Goal: Find specific page/section: Find specific page/section

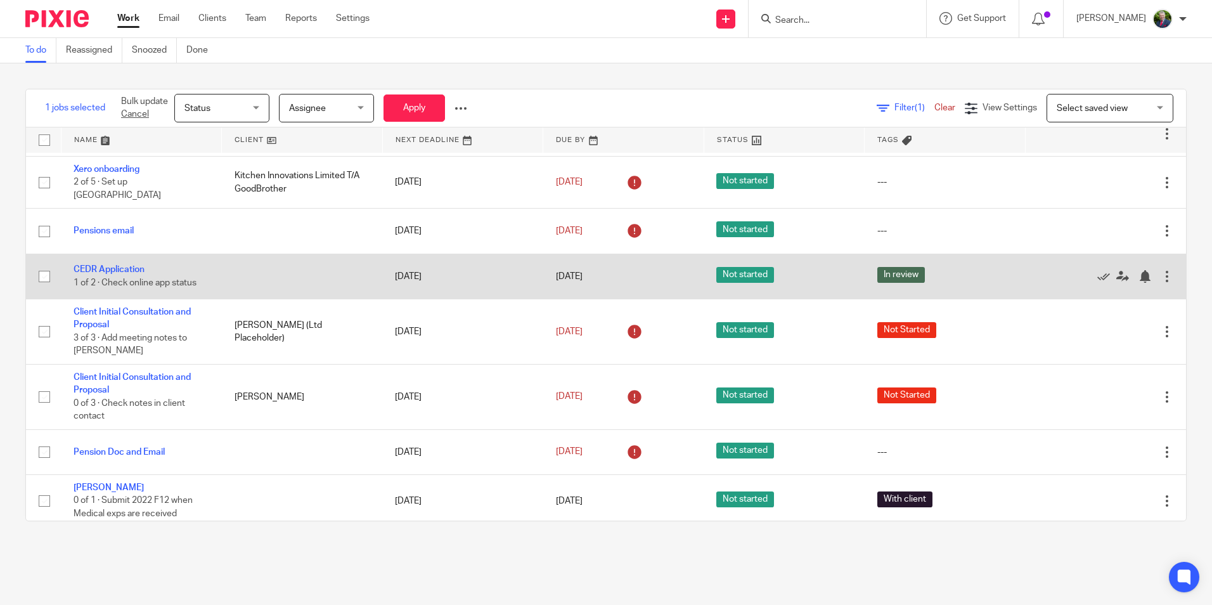
scroll to position [129, 0]
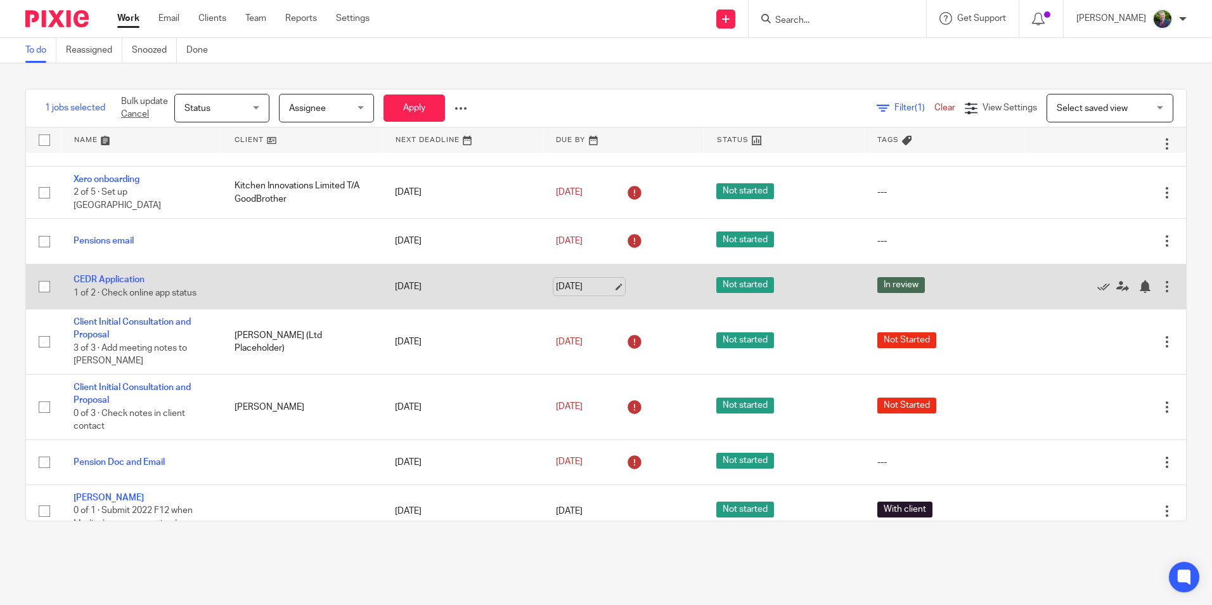
click at [609, 280] on link "[DATE]" at bounding box center [584, 286] width 57 height 13
click at [504, 288] on td "12 Aug 2025" at bounding box center [462, 286] width 161 height 45
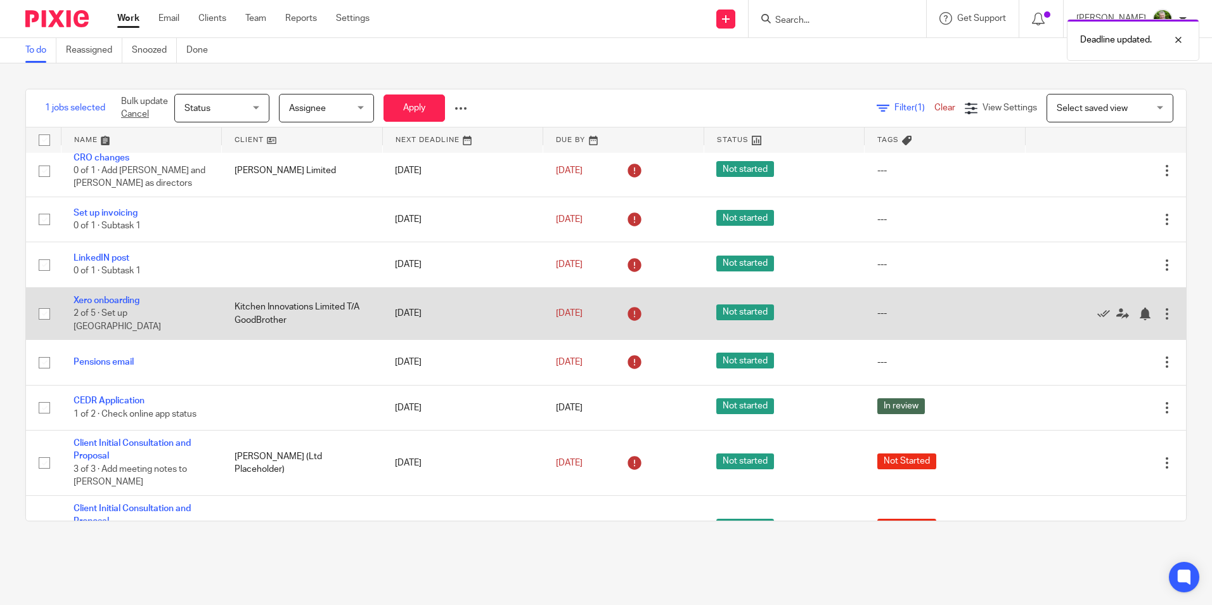
scroll to position [0, 0]
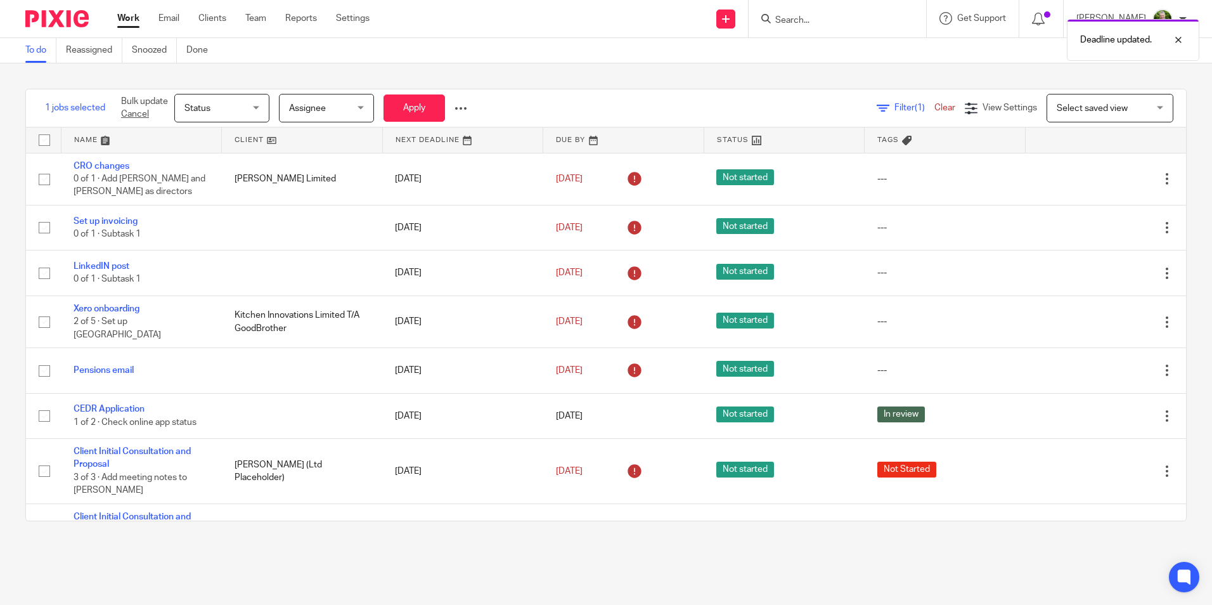
click at [566, 138] on link at bounding box center [623, 139] width 160 height 25
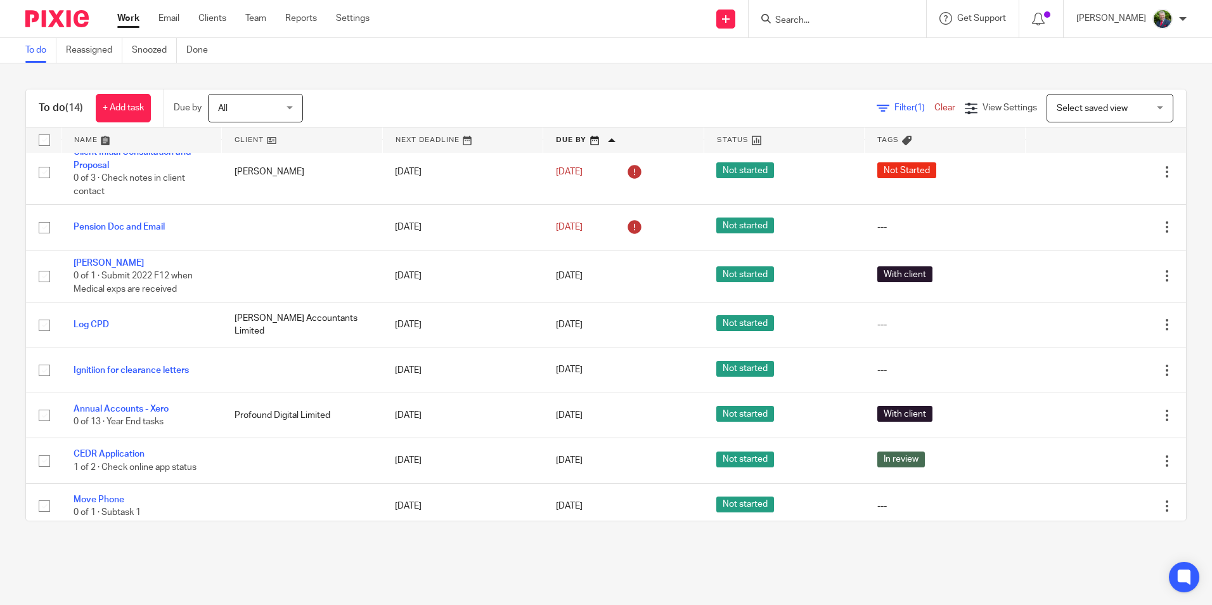
scroll to position [320, 0]
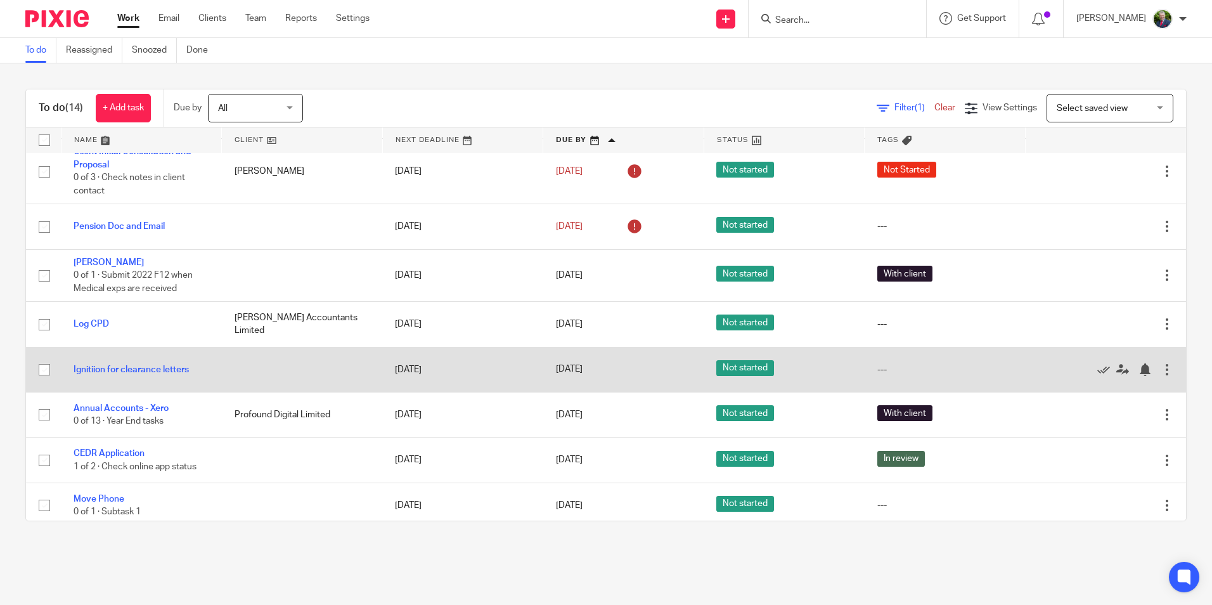
click at [48, 365] on input "checkbox" at bounding box center [44, 370] width 24 height 24
checkbox input "true"
click at [1098, 363] on icon at bounding box center [1104, 369] width 13 height 13
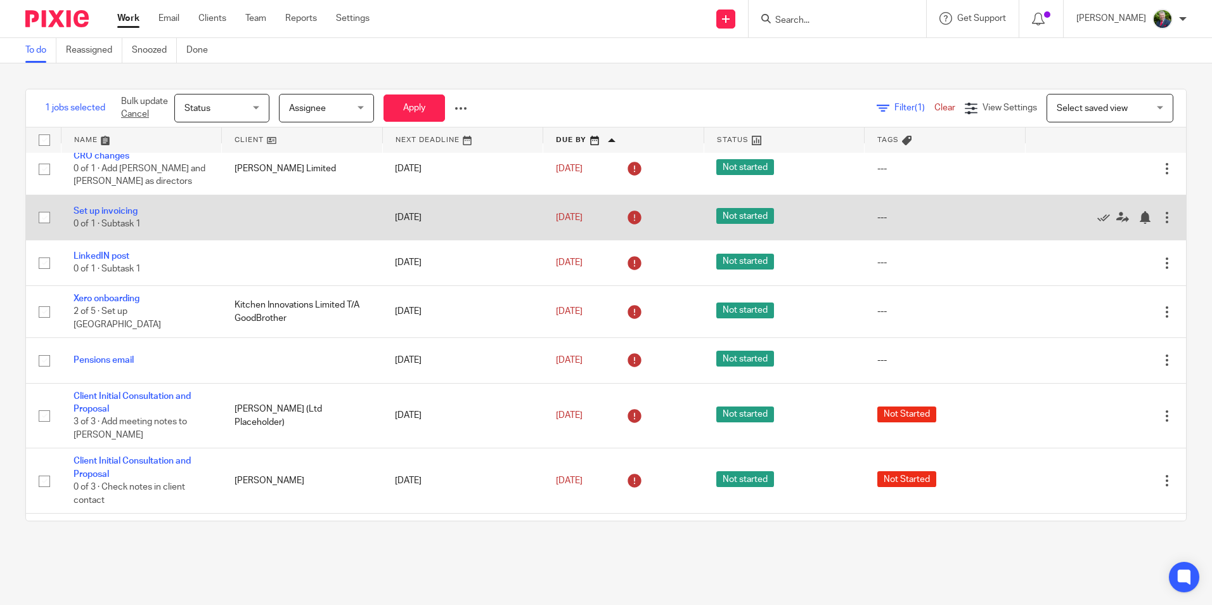
scroll to position [0, 0]
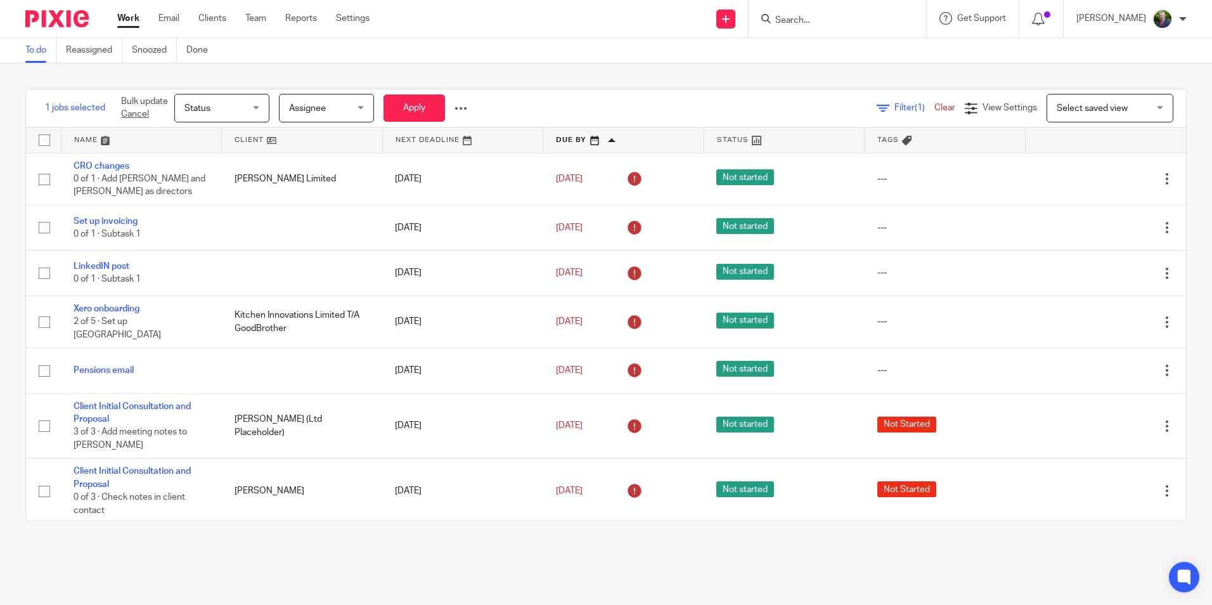
drag, startPoint x: 830, startPoint y: 15, endPoint x: 840, endPoint y: 18, distance: 10.8
click at [830, 15] on input "Search" at bounding box center [831, 20] width 114 height 11
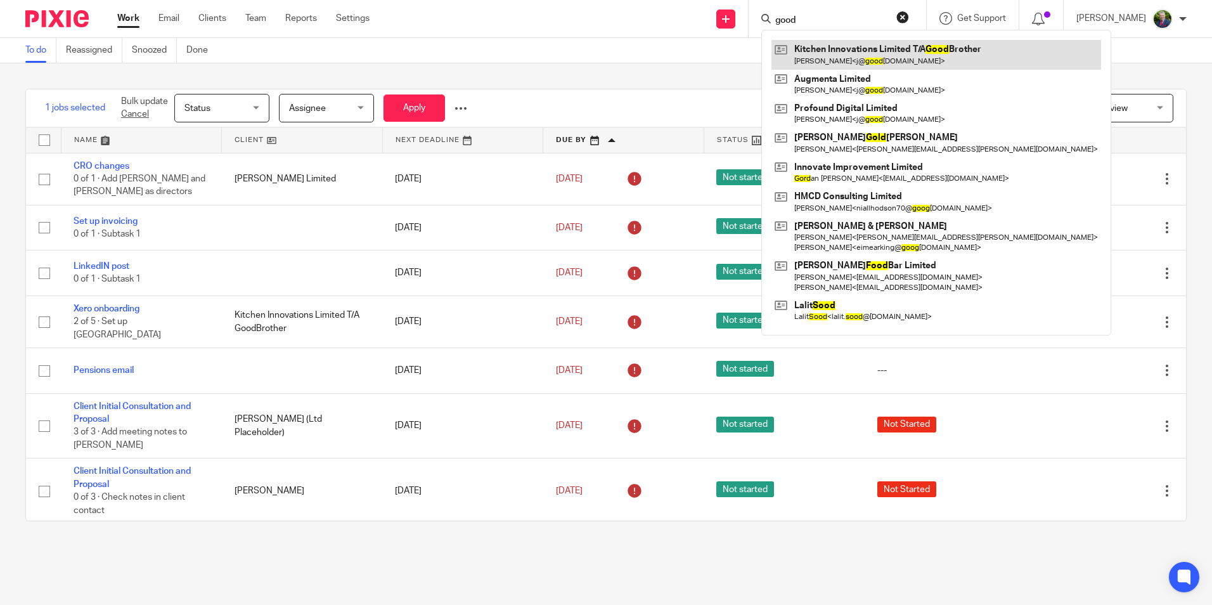
type input "good"
click at [881, 54] on link at bounding box center [937, 54] width 330 height 29
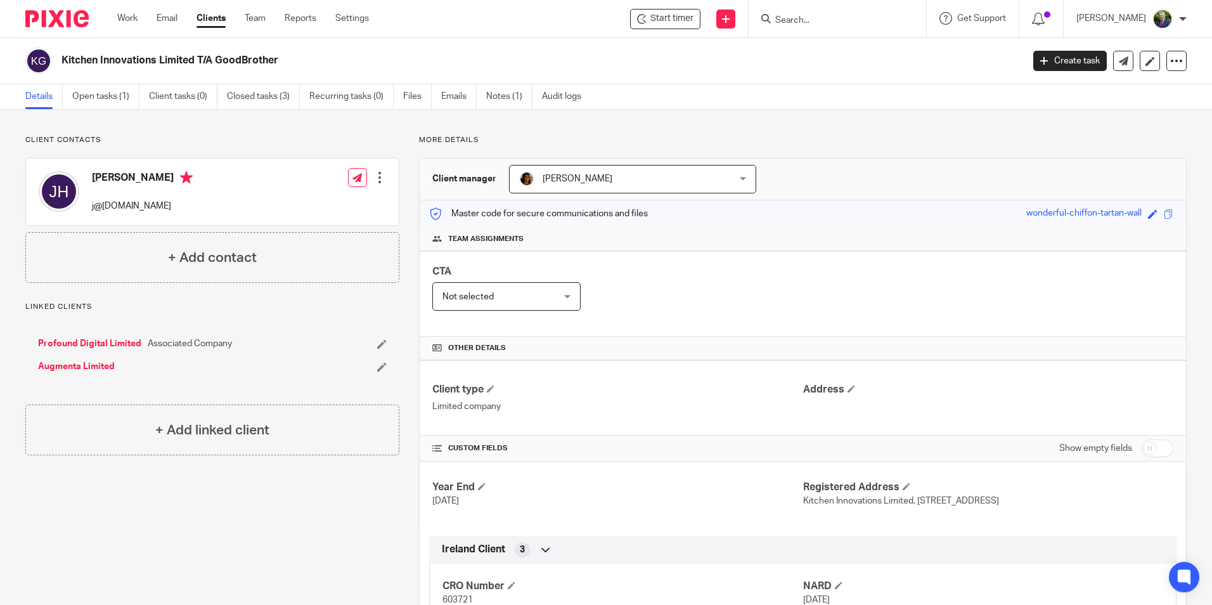
click at [141, 18] on ul "Work Email Clients Team Reports Settings" at bounding box center [252, 18] width 271 height 13
click at [127, 20] on link "Work" at bounding box center [127, 18] width 20 height 13
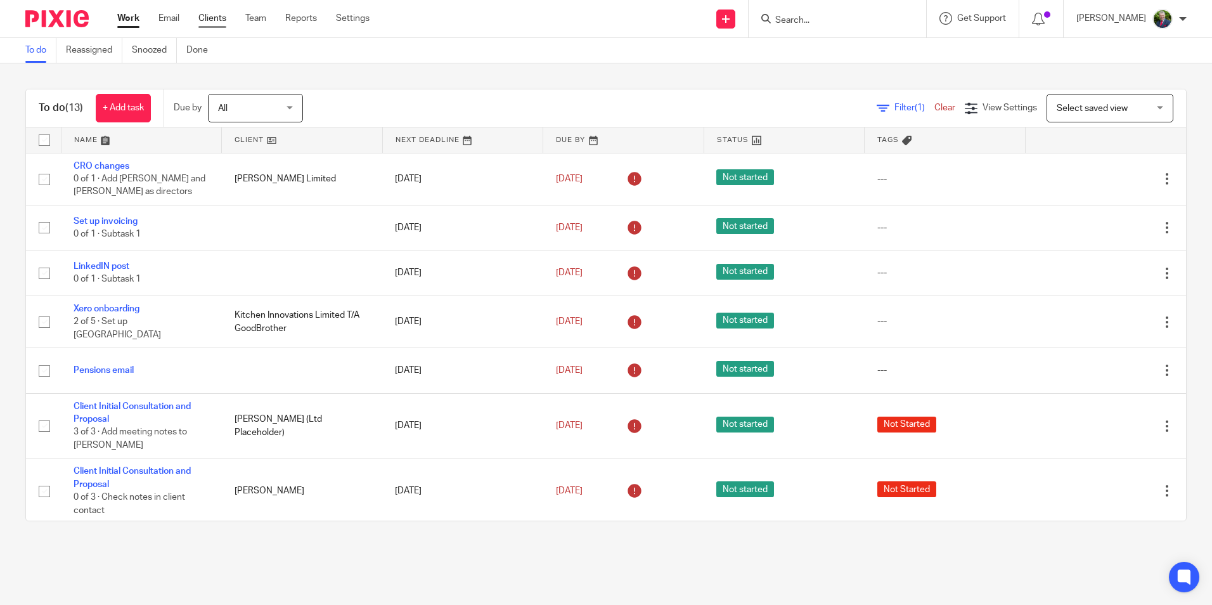
click at [214, 16] on link "Clients" at bounding box center [212, 18] width 28 height 13
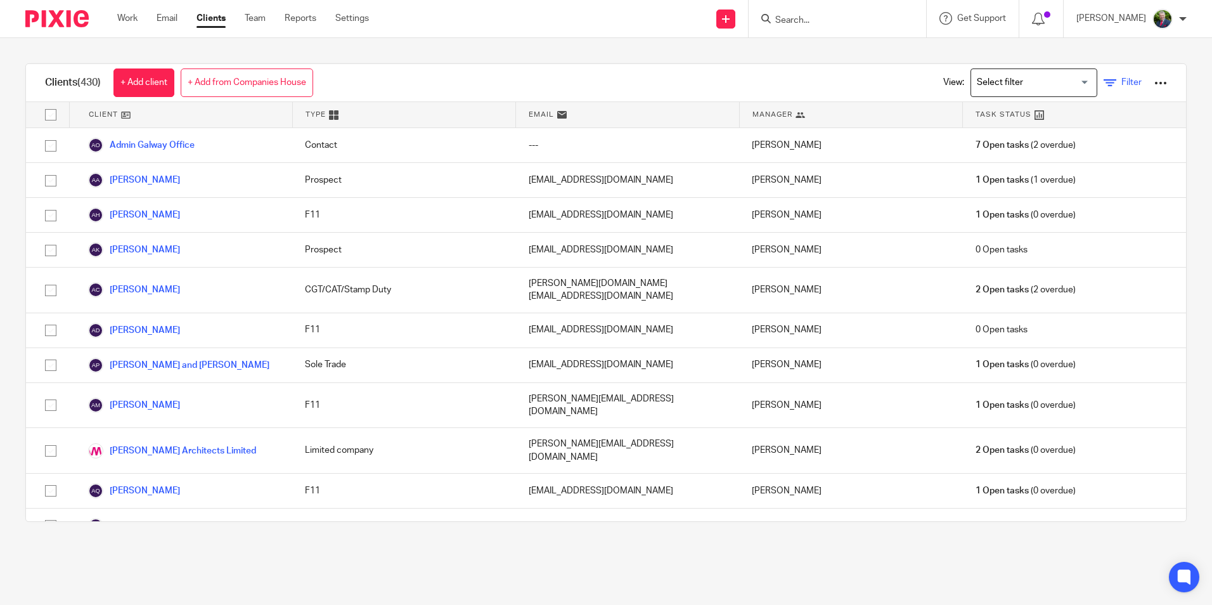
click at [1122, 79] on span "Filter" at bounding box center [1132, 82] width 20 height 9
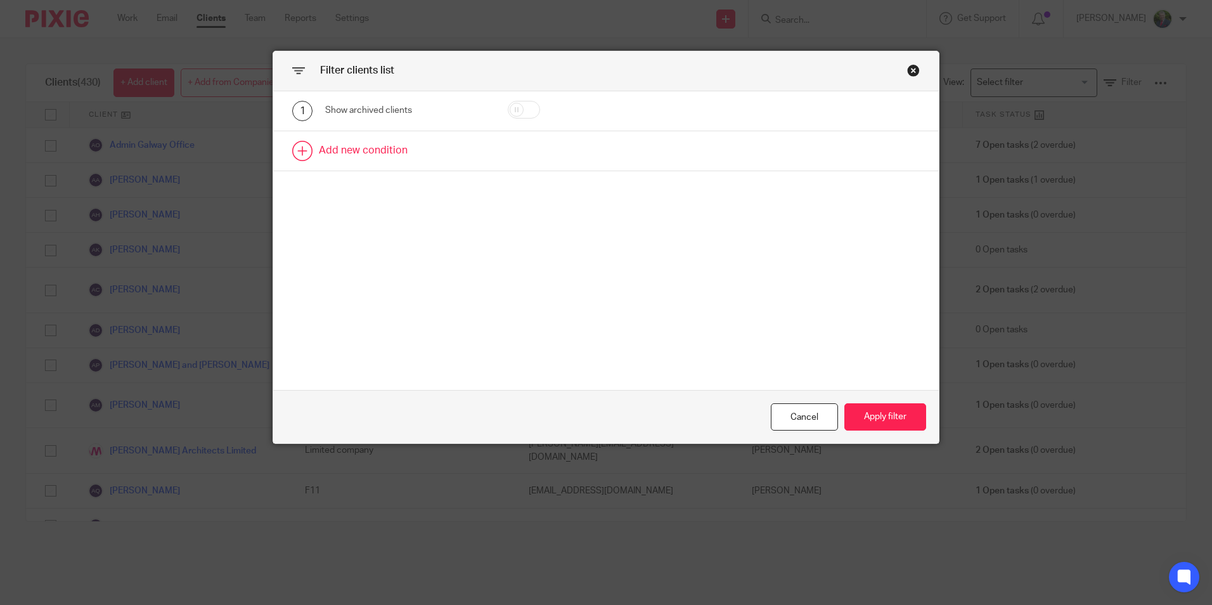
click at [358, 150] on link at bounding box center [606, 150] width 666 height 39
click at [462, 149] on div "Field" at bounding box center [406, 155] width 163 height 29
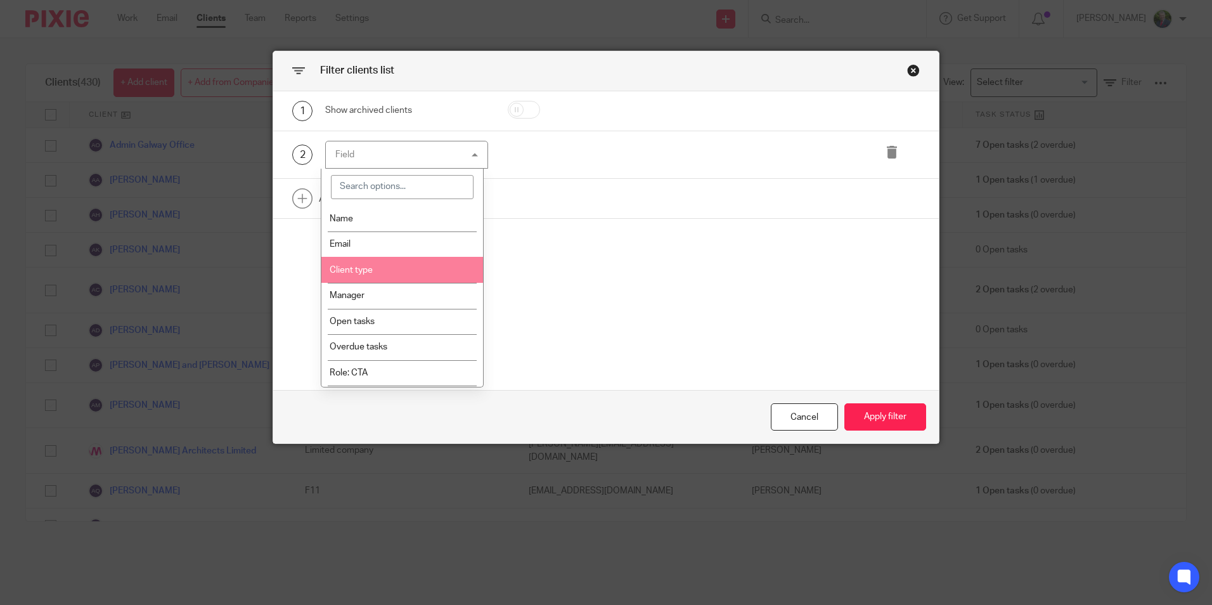
click at [386, 276] on li "Client type" at bounding box center [402, 270] width 162 height 26
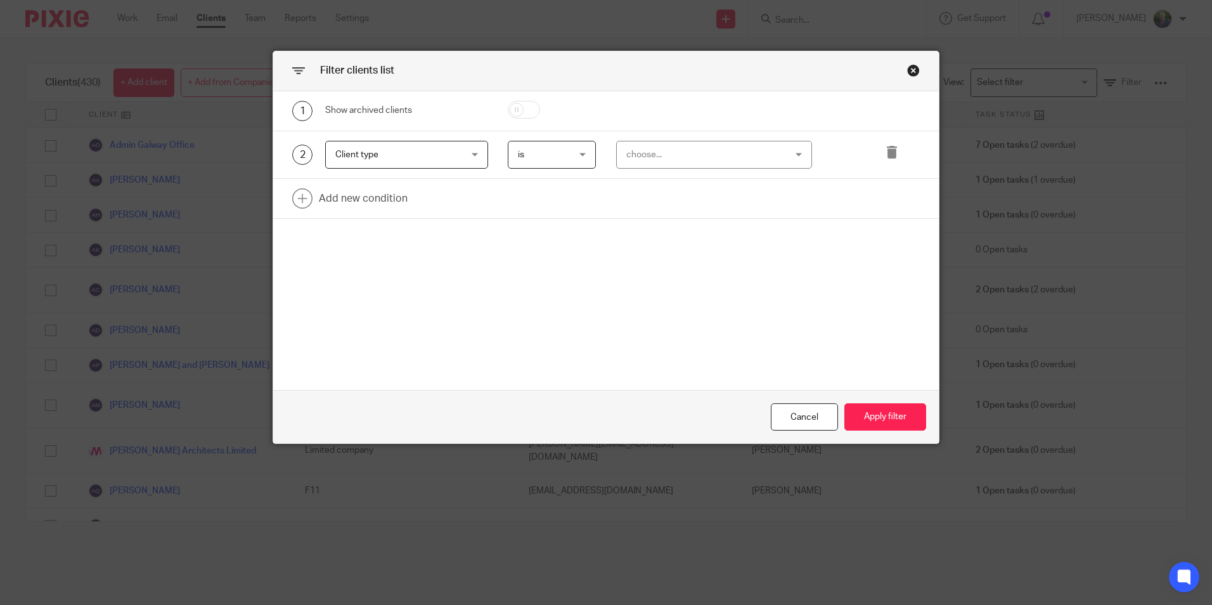
click at [685, 154] on div "choose..." at bounding box center [700, 154] width 148 height 27
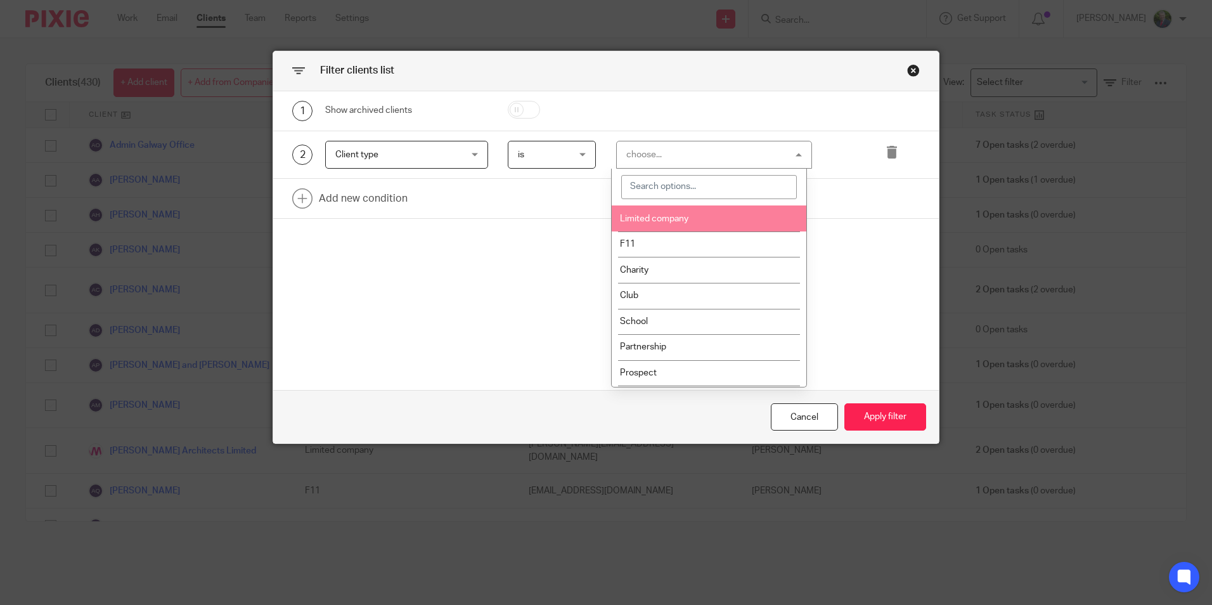
click at [689, 216] on span "Limited company" at bounding box center [654, 218] width 68 height 9
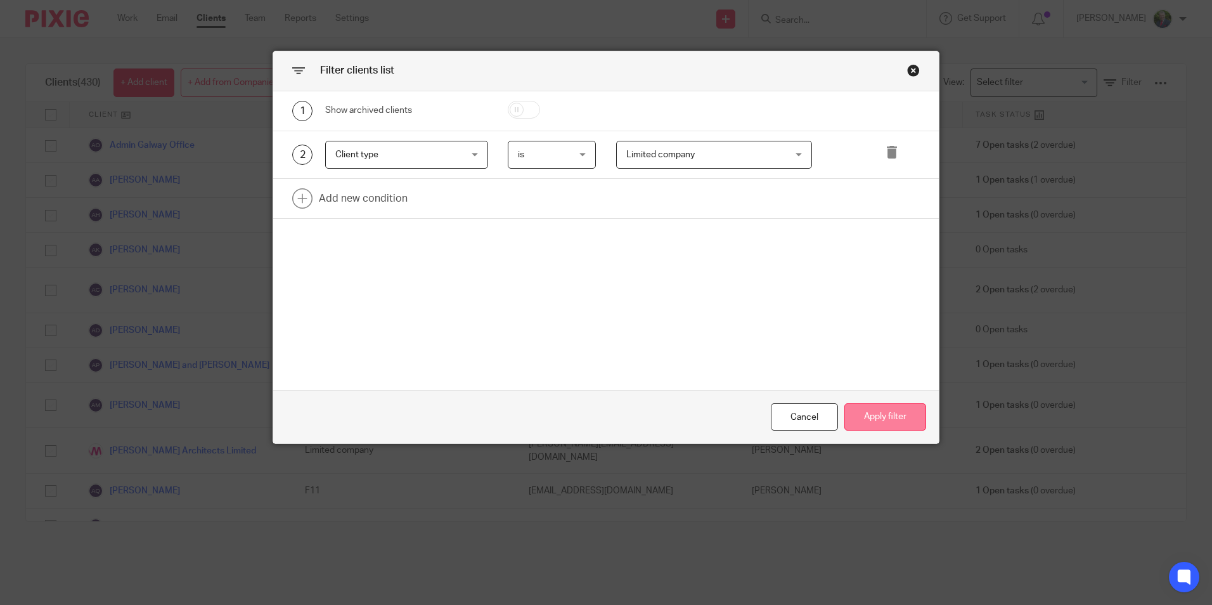
click at [872, 414] on button "Apply filter" at bounding box center [886, 416] width 82 height 27
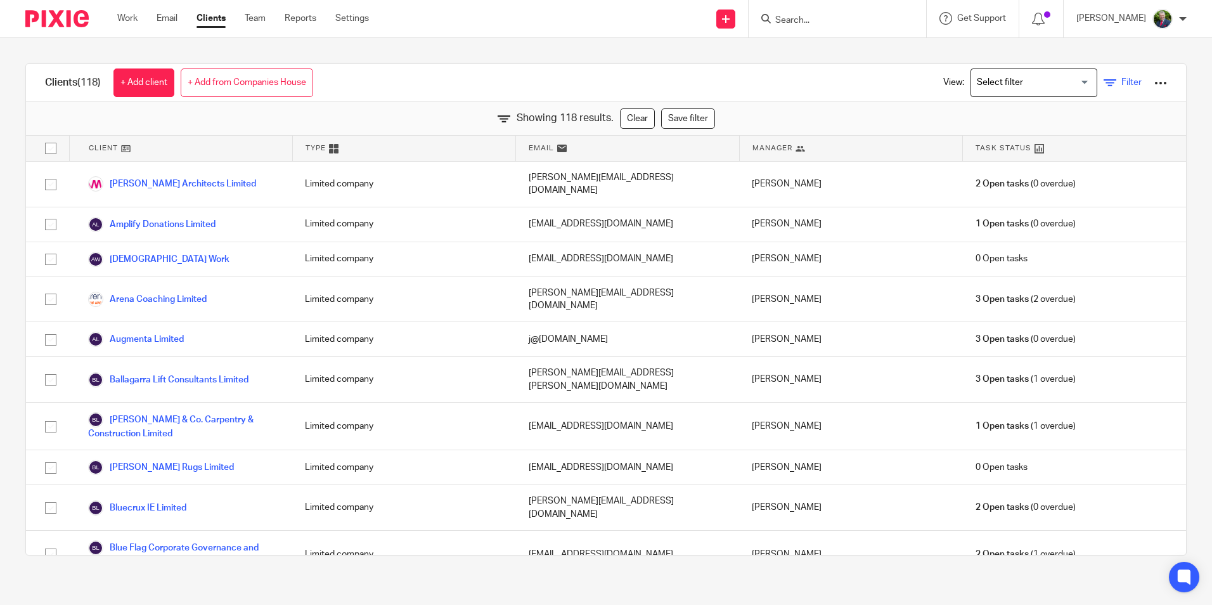
click at [1122, 79] on span "Filter" at bounding box center [1132, 82] width 20 height 9
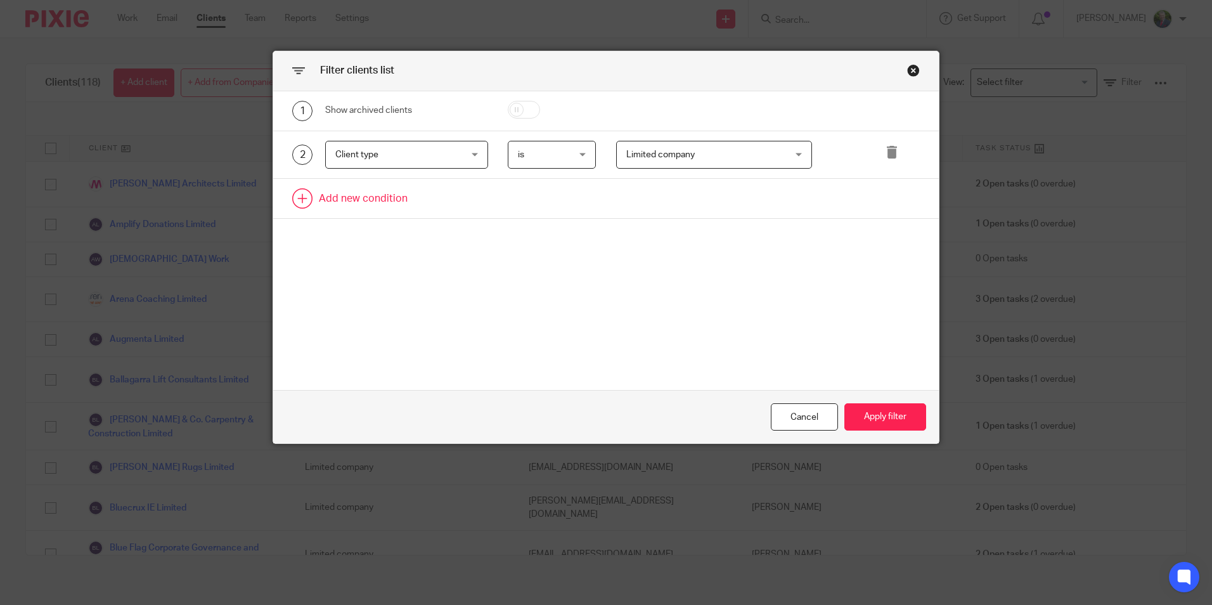
click at [377, 195] on link at bounding box center [606, 198] width 666 height 39
click at [420, 198] on div "Field" at bounding box center [396, 202] width 122 height 27
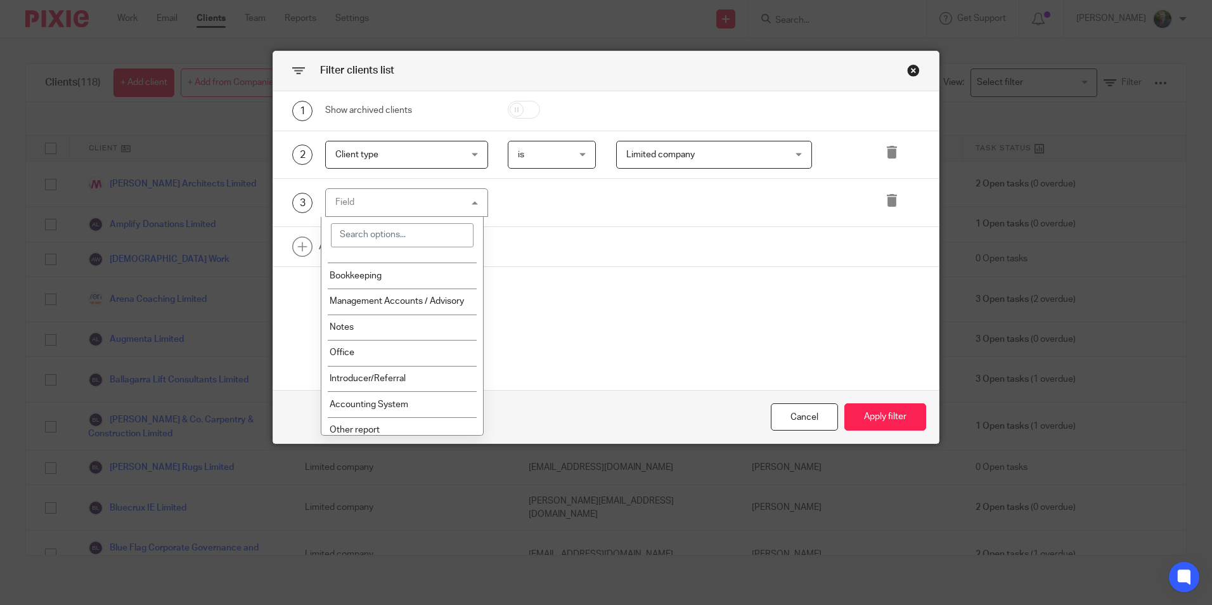
scroll to position [761, 0]
click at [391, 351] on li "Office" at bounding box center [402, 355] width 162 height 26
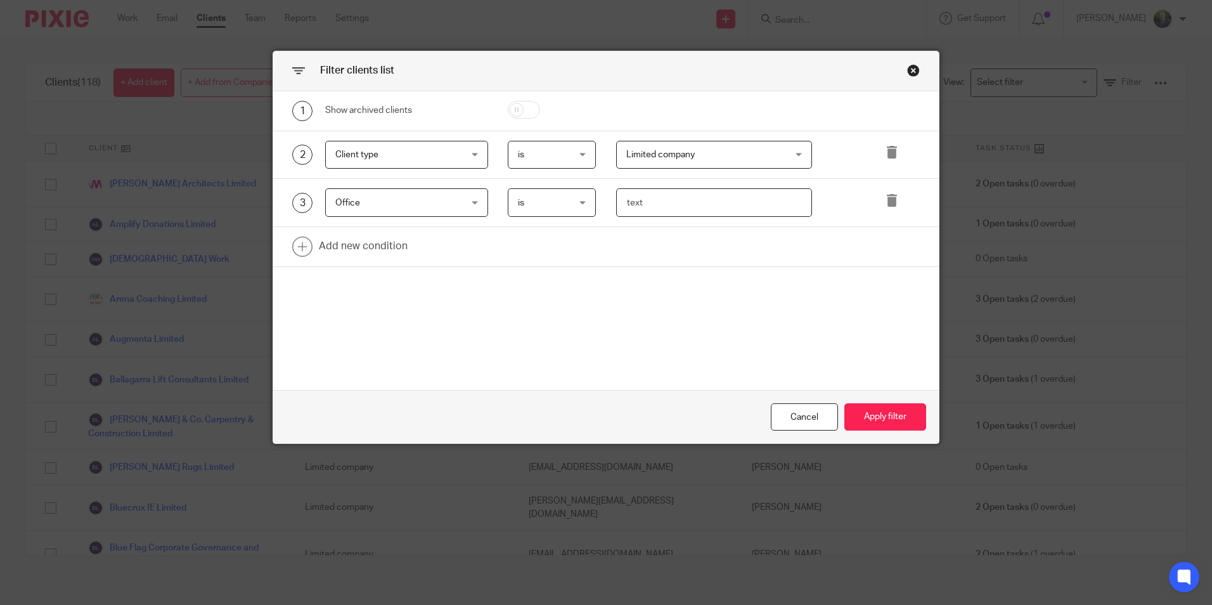
click at [676, 197] on input "text" at bounding box center [714, 202] width 196 height 29
type input "[GEOGRAPHIC_DATA]"
drag, startPoint x: 875, startPoint y: 422, endPoint x: 877, endPoint y: 429, distance: 7.2
click at [875, 424] on button "Apply filter" at bounding box center [886, 416] width 82 height 27
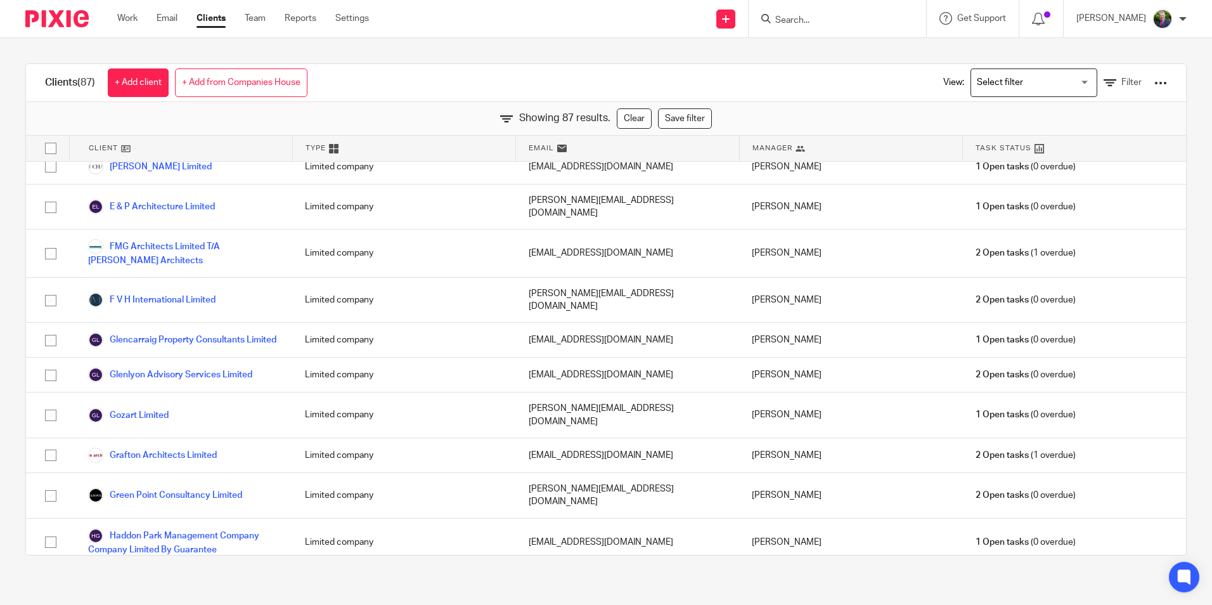
scroll to position [824, 0]
click at [14, 256] on div "Clients (87) + Add client + Add from Companies House View: Loading... Filter Sh…" at bounding box center [606, 309] width 1212 height 543
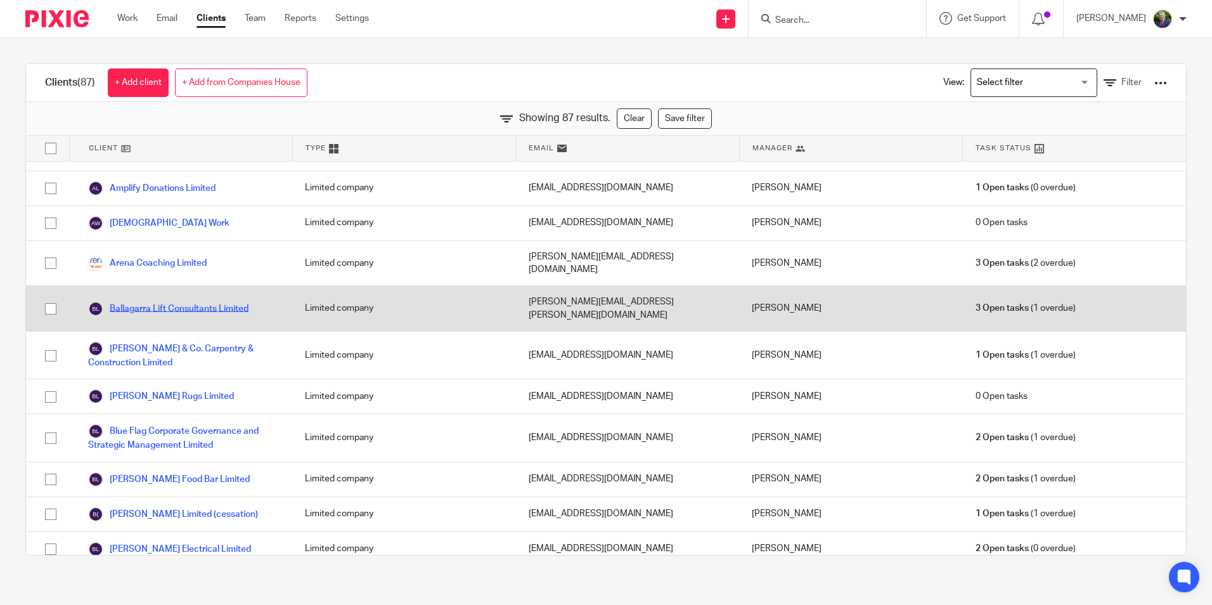
scroll to position [0, 0]
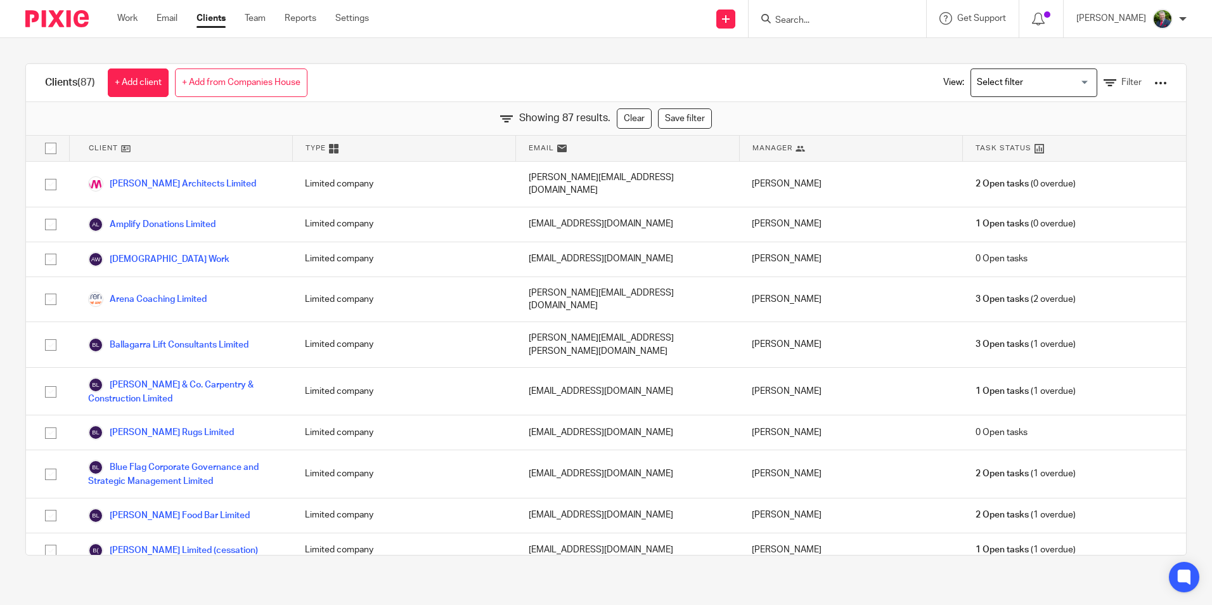
click at [13, 283] on div "Clients (87) + Add client + Add from Companies House View: Loading... Filter Sh…" at bounding box center [606, 309] width 1212 height 543
click at [18, 374] on div "Clients (87) + Add client + Add from Companies House View: Loading... Filter Sh…" at bounding box center [606, 309] width 1212 height 543
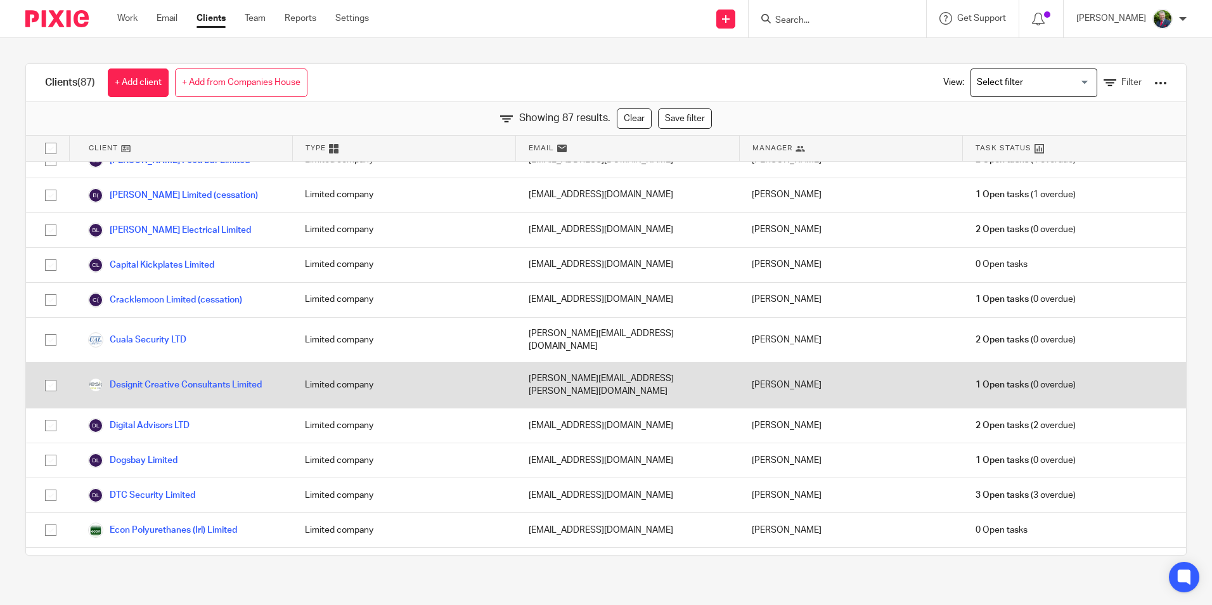
scroll to position [380, 0]
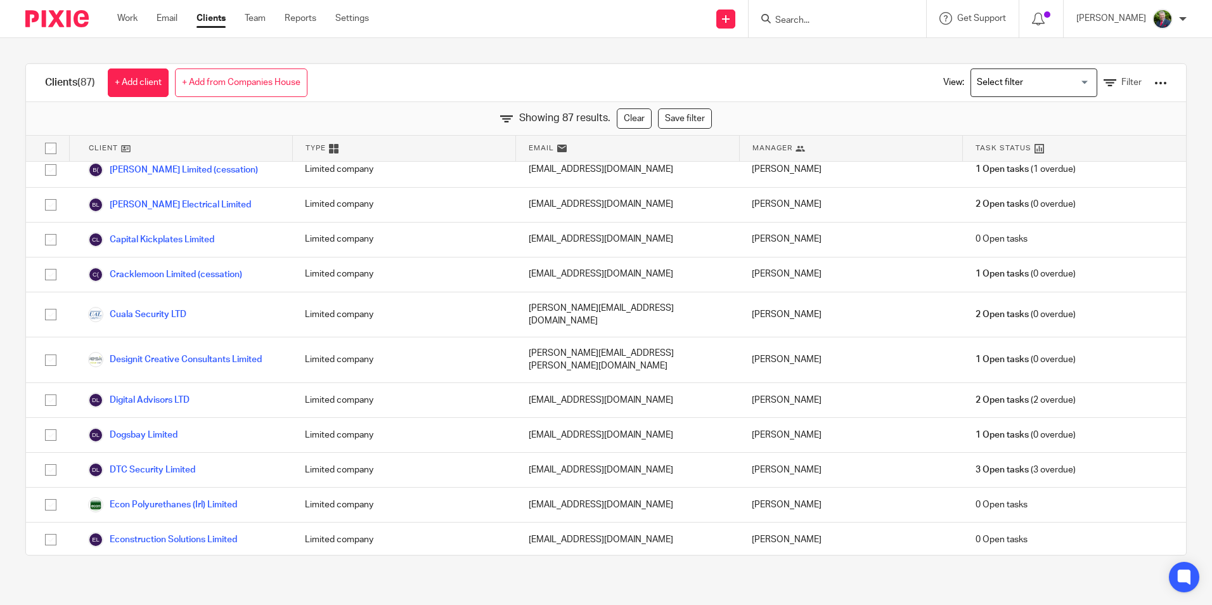
click at [13, 364] on div "Clients (87) + Add client + Add from Companies House View: Loading... Filter Sh…" at bounding box center [606, 309] width 1212 height 543
click at [18, 412] on div "Clients (87) + Add client + Add from Companies House View: Loading... Filter Sh…" at bounding box center [606, 309] width 1212 height 543
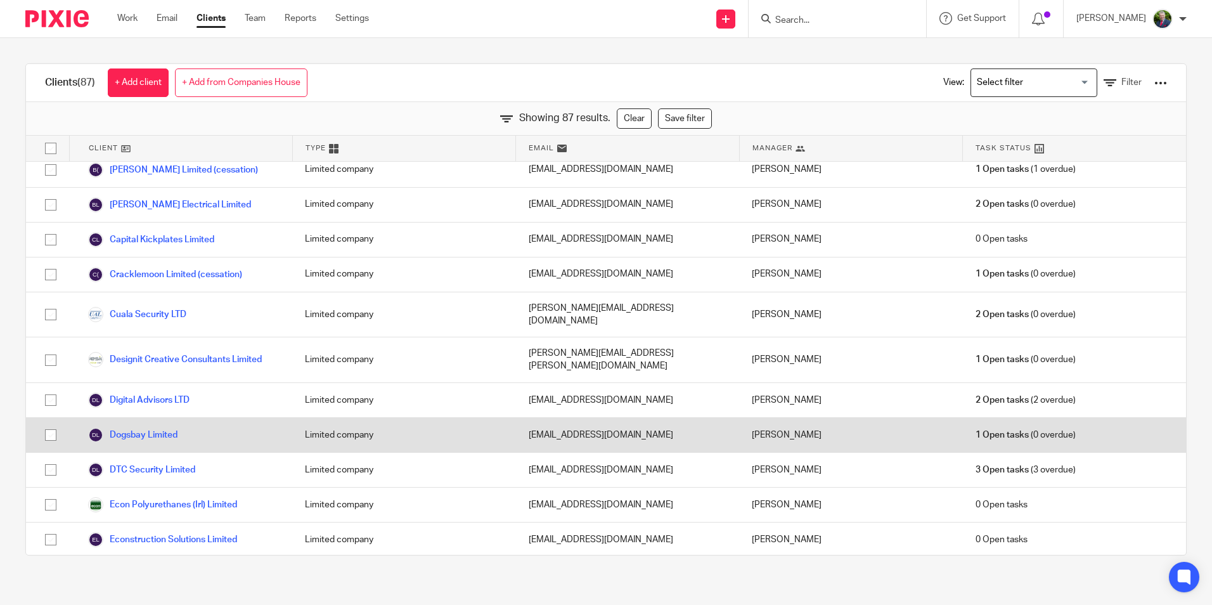
click at [308, 418] on div "Limited company" at bounding box center [403, 435] width 223 height 34
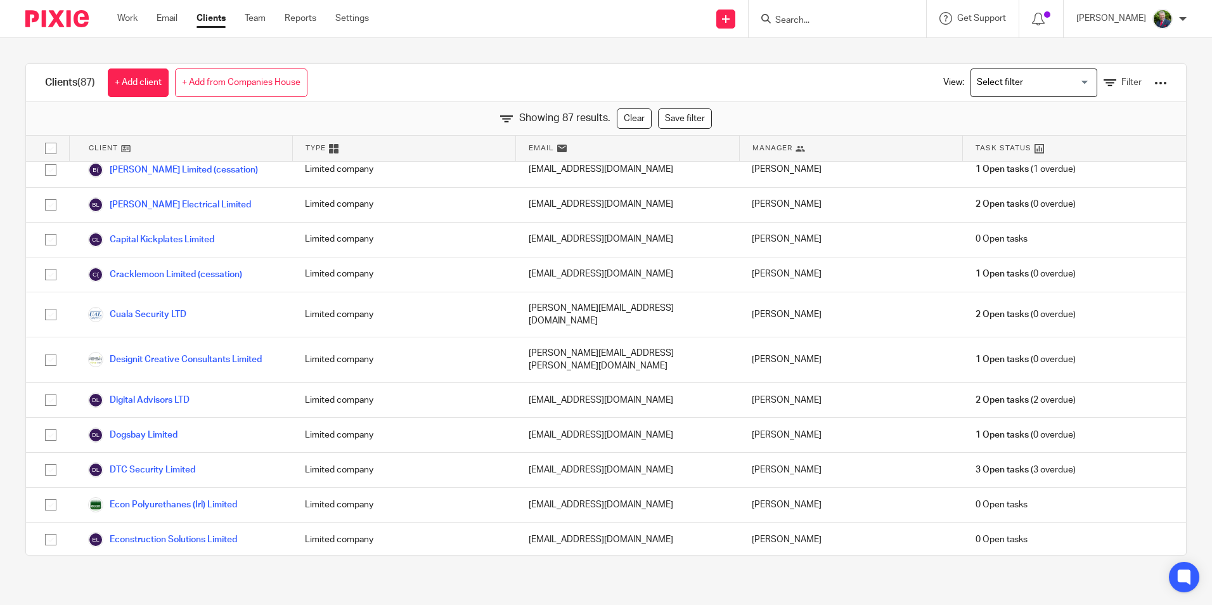
click at [13, 283] on div "Clients (87) + Add client + Add from Companies House View: Loading... Filter Sh…" at bounding box center [606, 309] width 1212 height 543
click at [16, 392] on div "Clients (87) + Add client + Add from Companies House View: Loading... Filter Sh…" at bounding box center [606, 309] width 1212 height 543
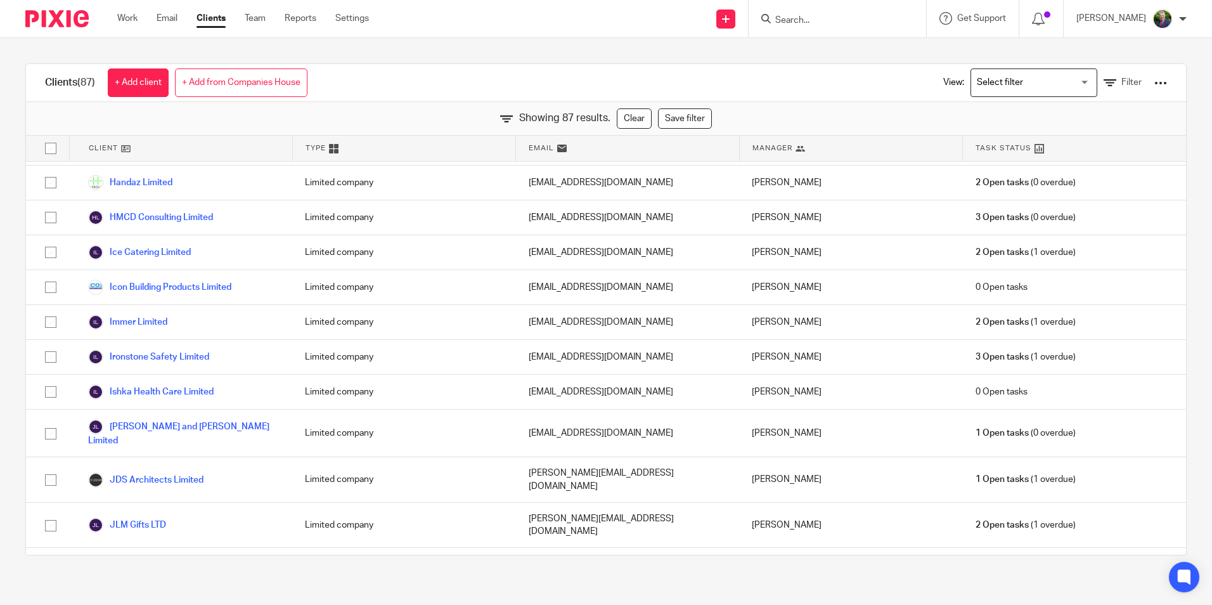
scroll to position [1205, 0]
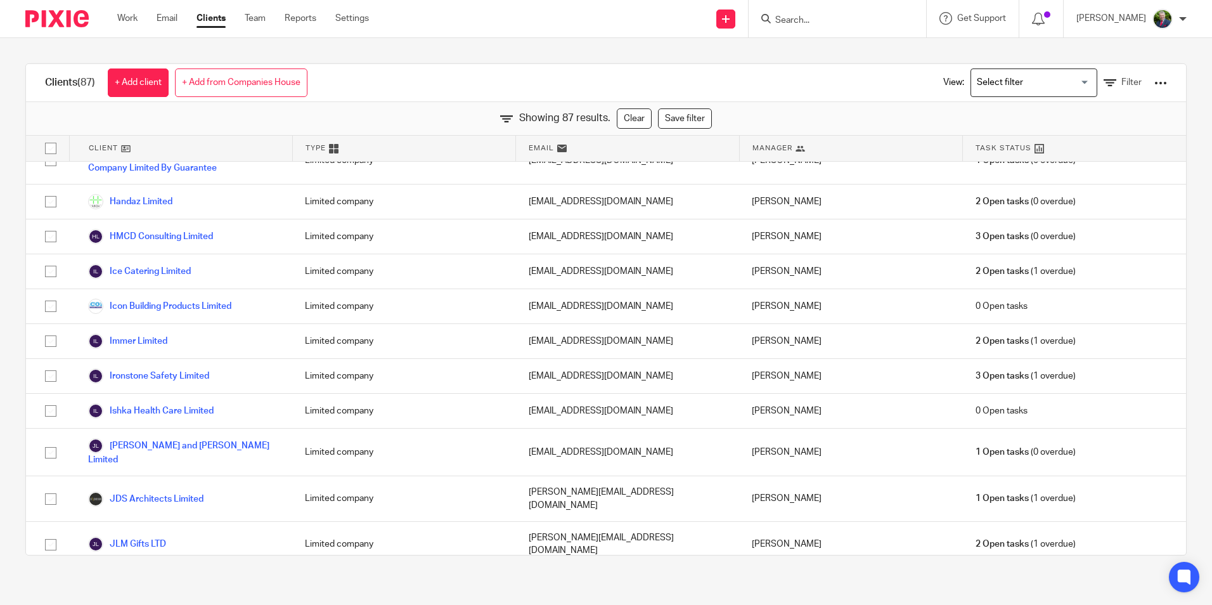
click at [13, 373] on div "Clients (87) + Add client + Add from Companies House View: Loading... Filter Sh…" at bounding box center [606, 309] width 1212 height 543
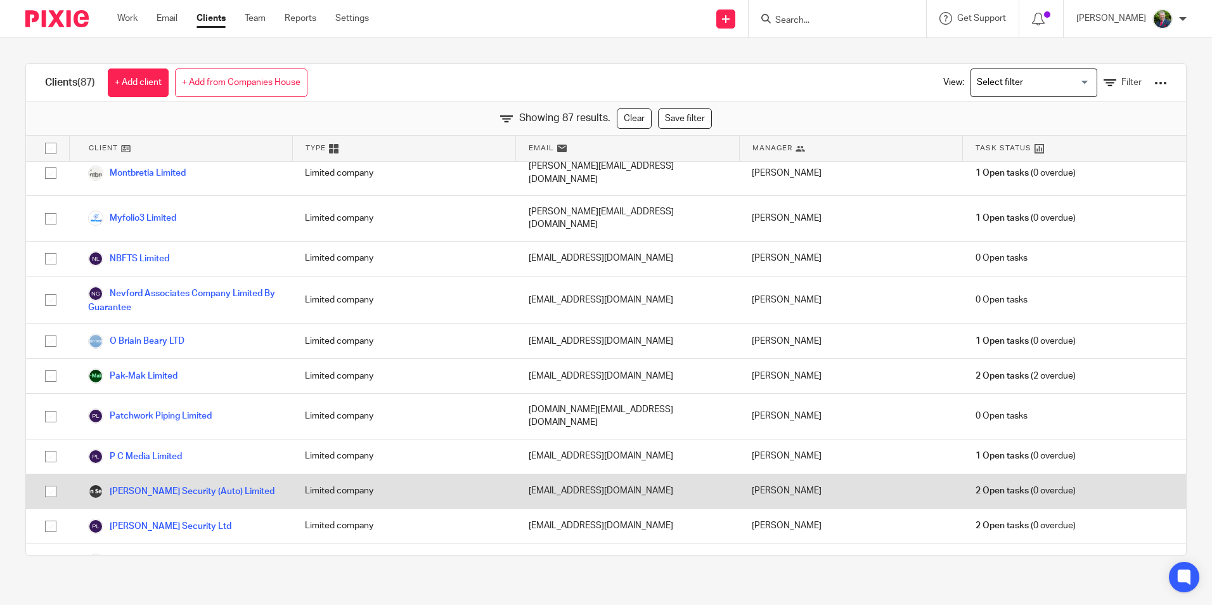
scroll to position [2029, 0]
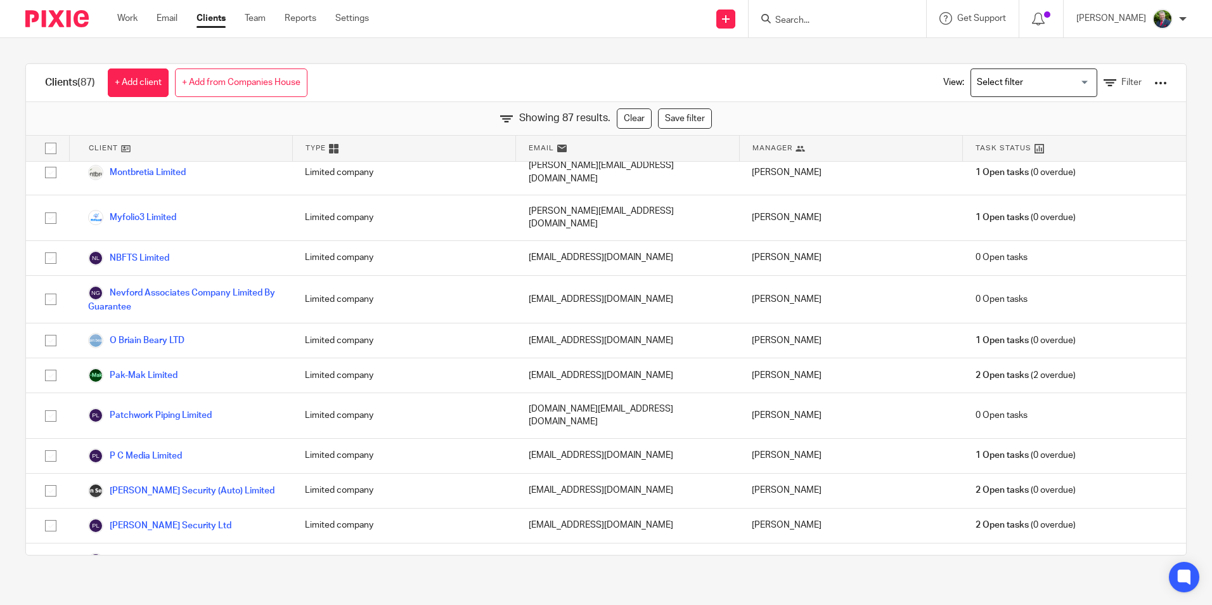
click at [15, 338] on div "Clients (87) + Add client + Add from Companies House View: Loading... Filter Sh…" at bounding box center [606, 309] width 1212 height 543
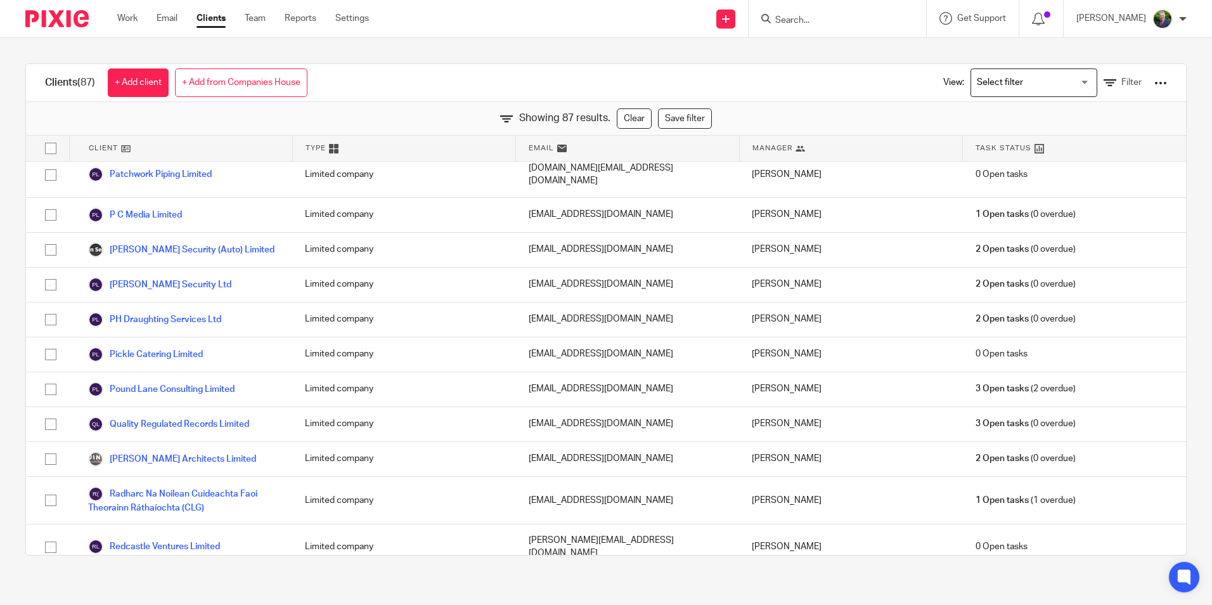
scroll to position [2283, 0]
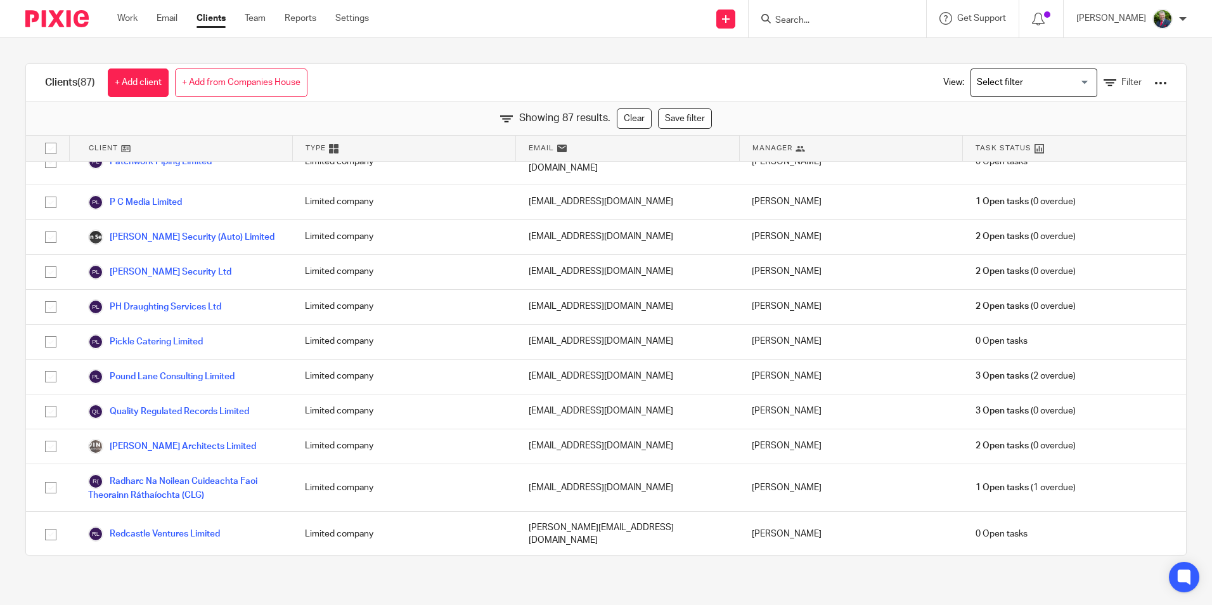
click at [15, 340] on div "Clients (87) + Add client + Add from Companies House View: Loading... Filter Sh…" at bounding box center [606, 309] width 1212 height 543
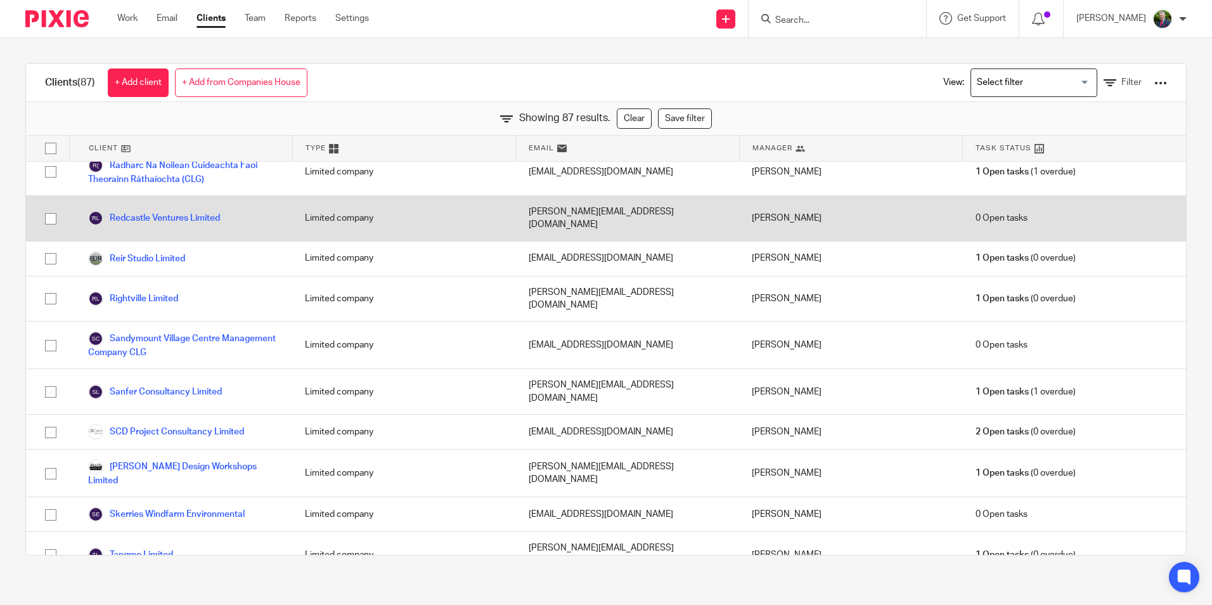
scroll to position [2600, 0]
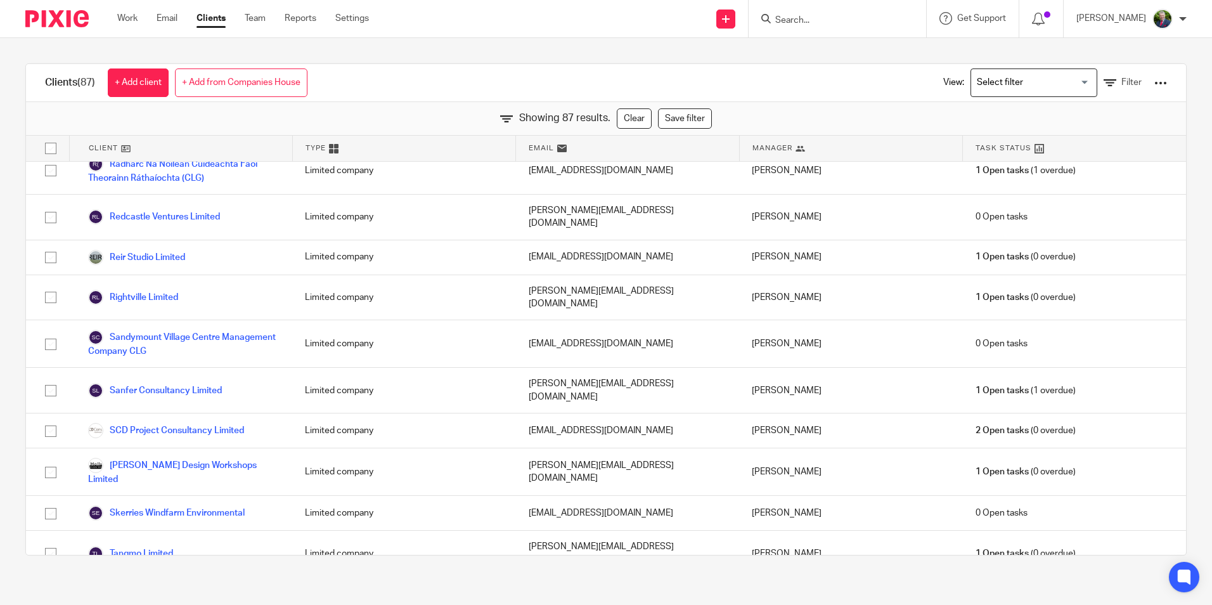
click at [15, 356] on div "Clients (87) + Add client + Add from Companies House View: Loading... Filter Sh…" at bounding box center [606, 309] width 1212 height 543
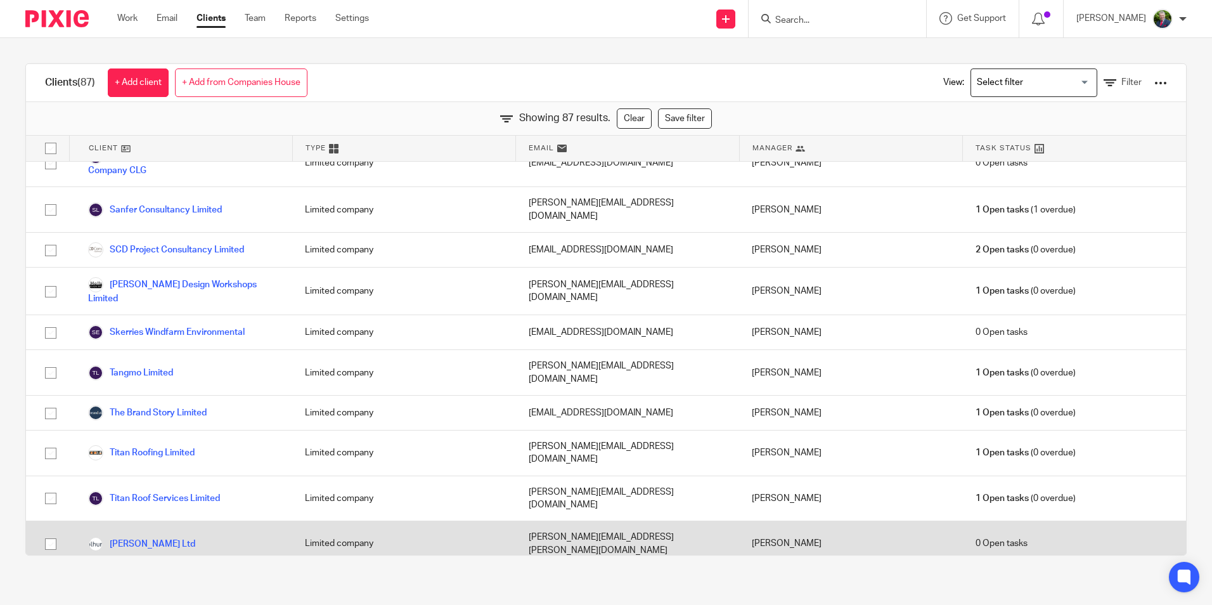
scroll to position [2782, 0]
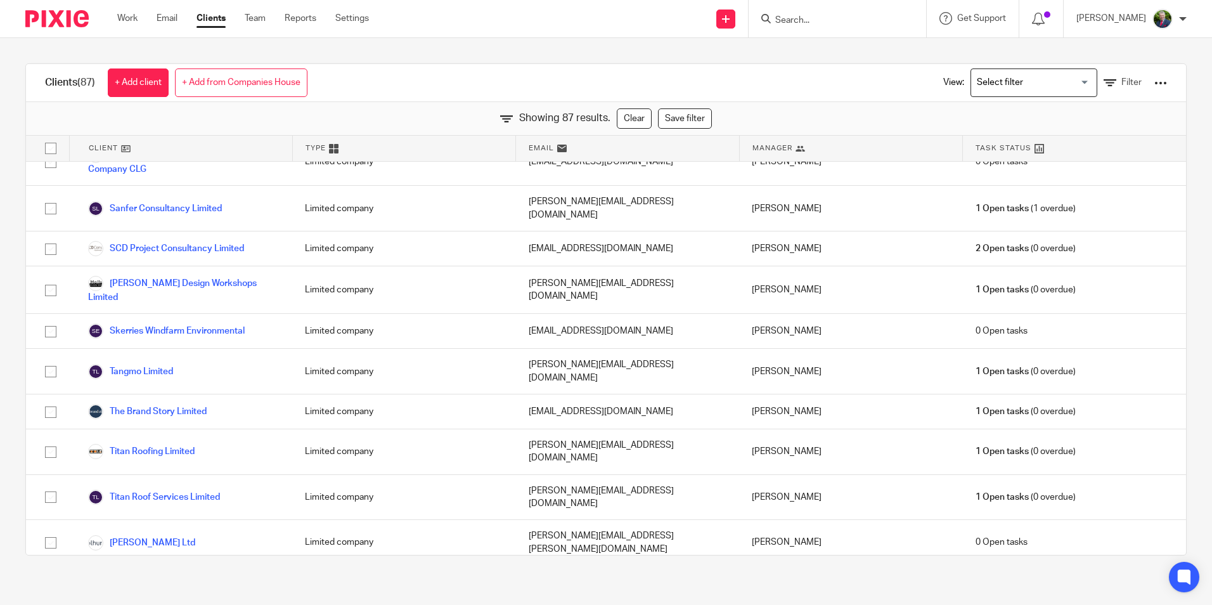
click at [15, 335] on div "Clients (87) + Add client + Add from Companies House View: Loading... Filter Sh…" at bounding box center [606, 309] width 1212 height 543
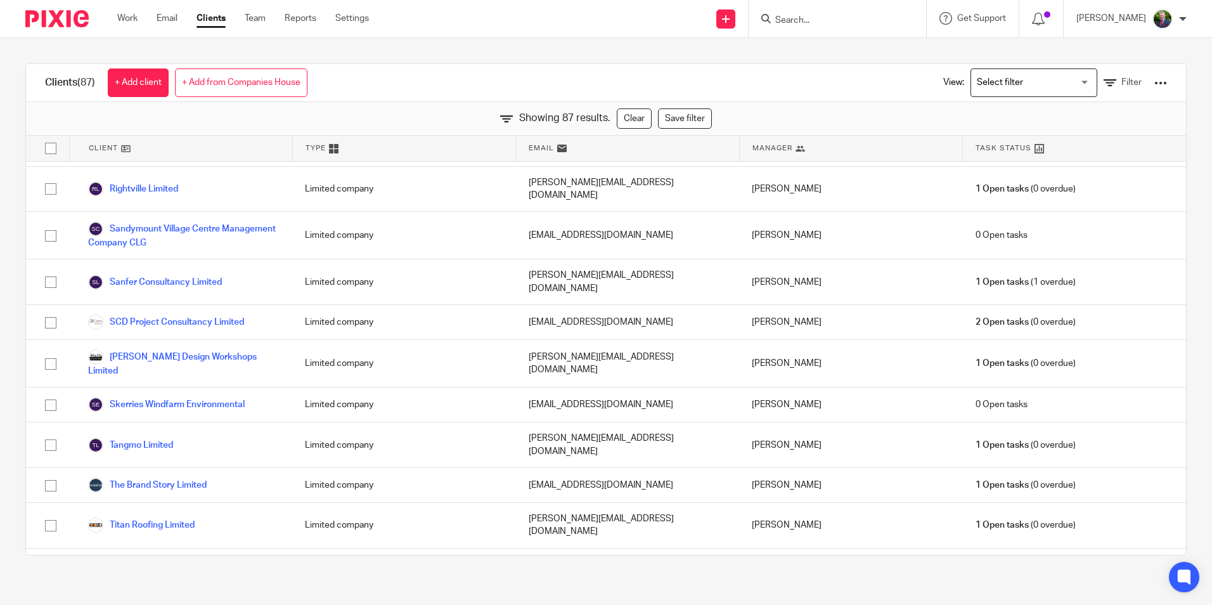
scroll to position [2655, 0]
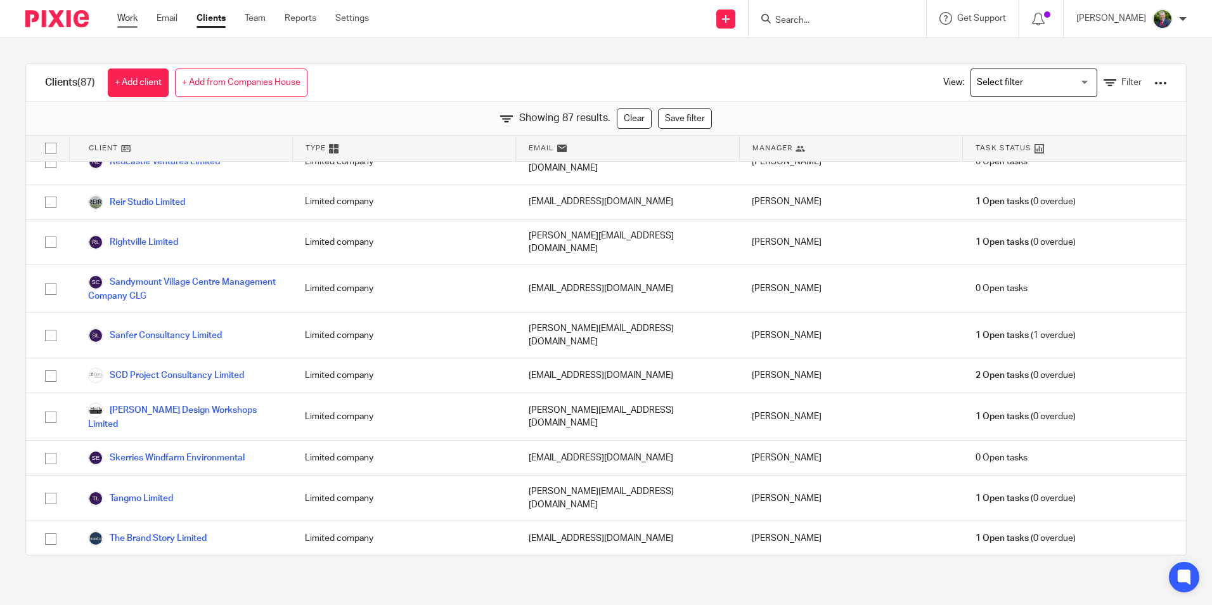
click at [134, 17] on link "Work" at bounding box center [127, 18] width 20 height 13
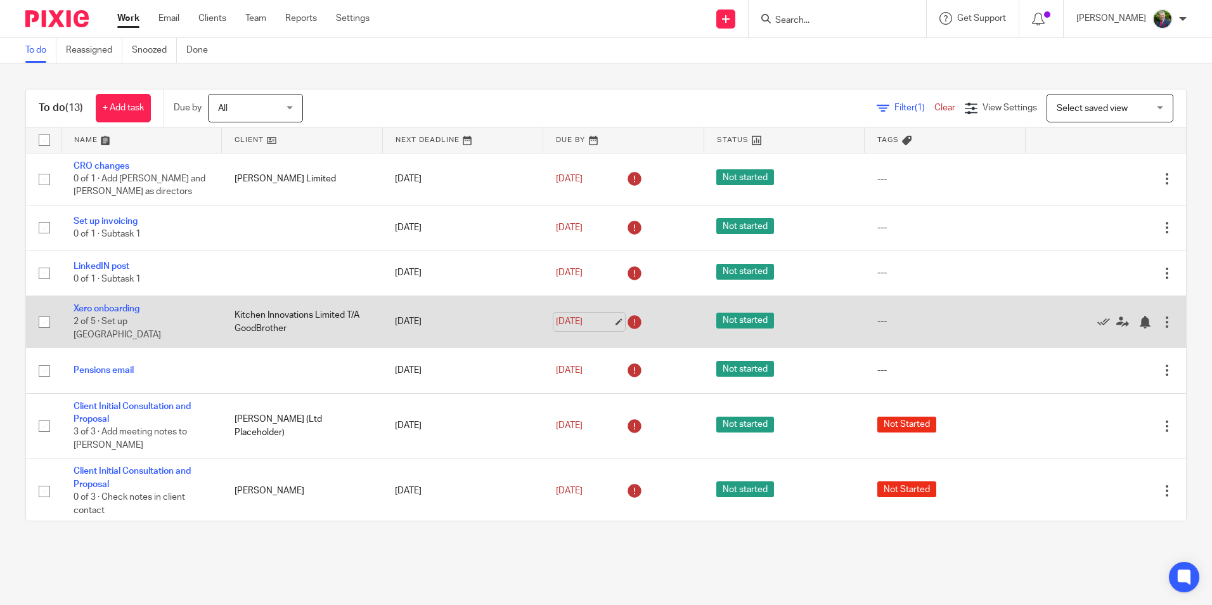
click at [607, 321] on link "[DATE]" at bounding box center [584, 321] width 57 height 13
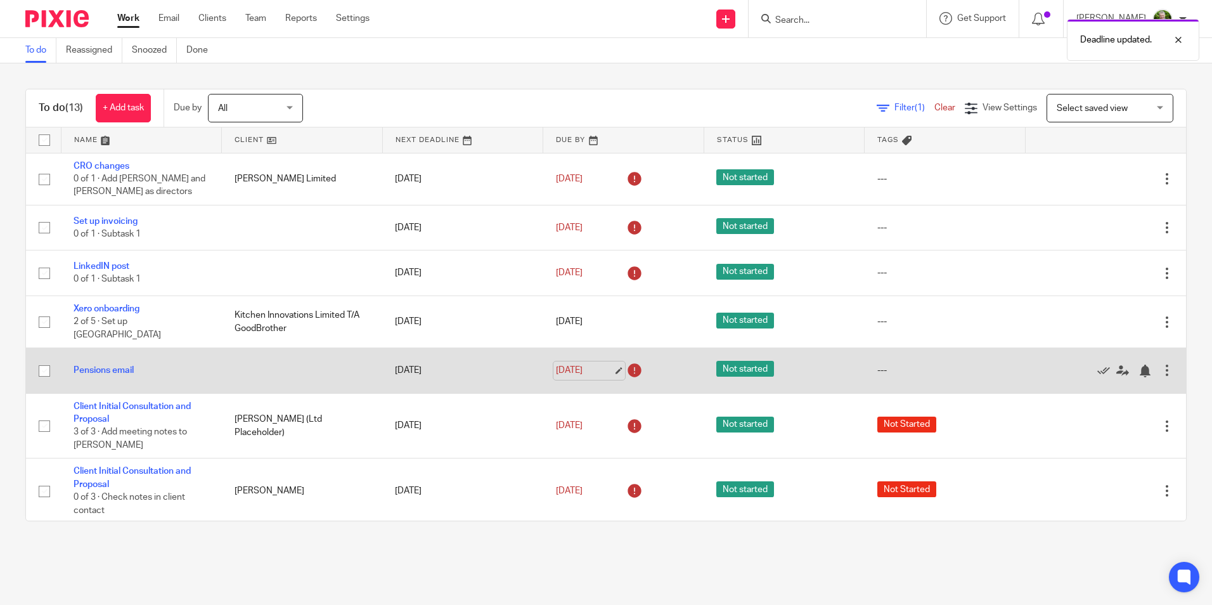
click at [602, 364] on link "[DATE]" at bounding box center [584, 370] width 57 height 13
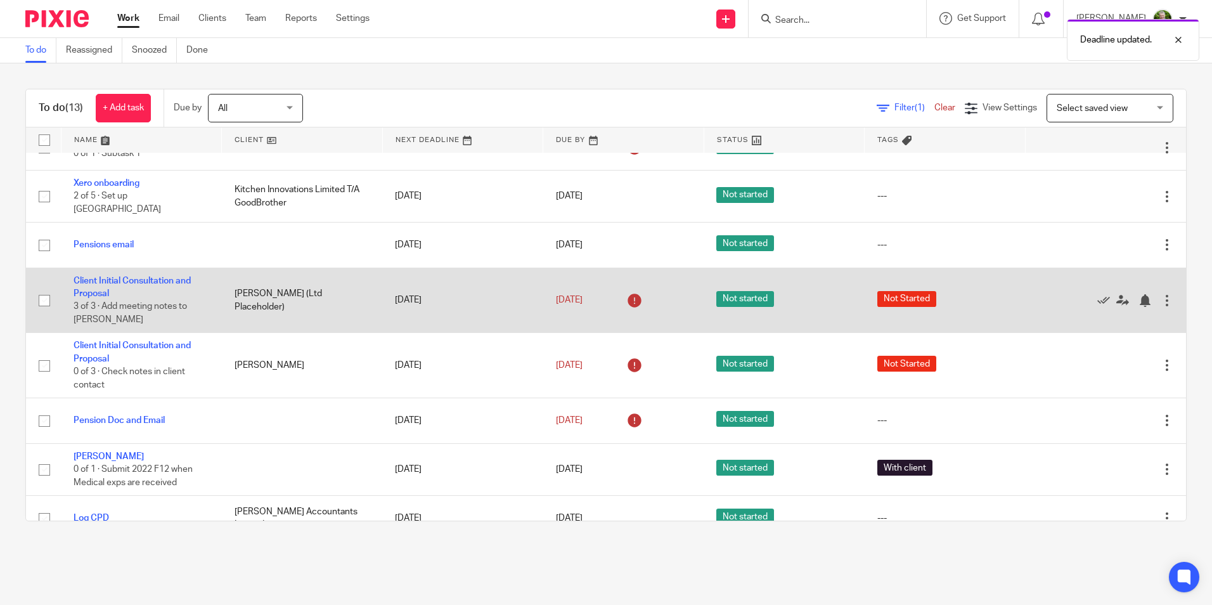
scroll to position [127, 0]
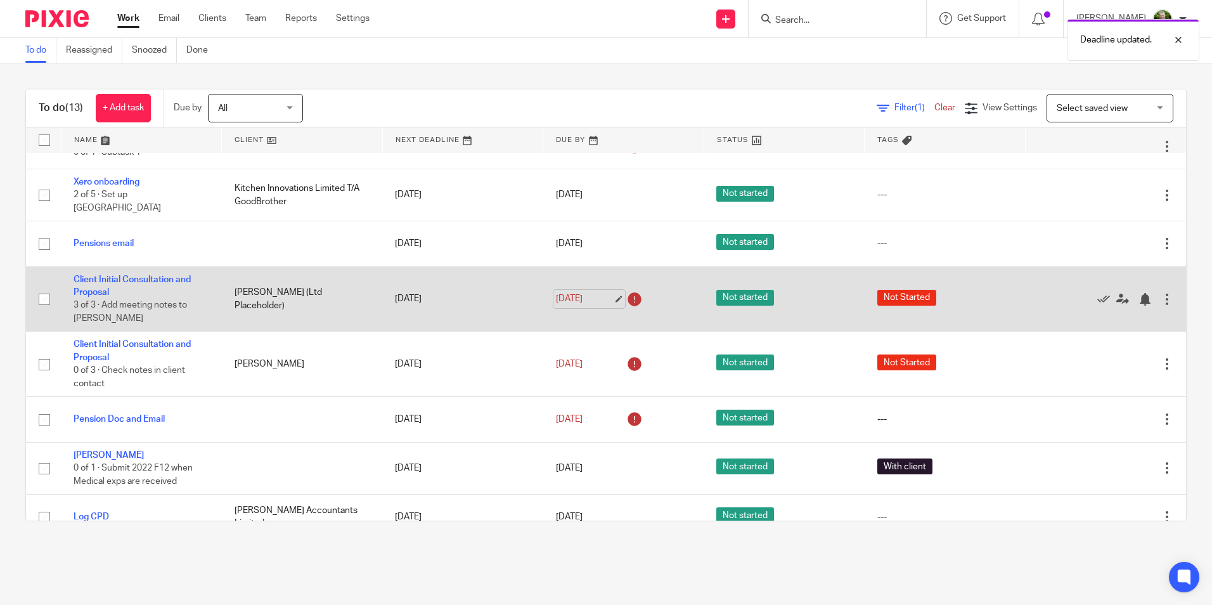
click at [603, 292] on link "[DATE]" at bounding box center [584, 298] width 57 height 13
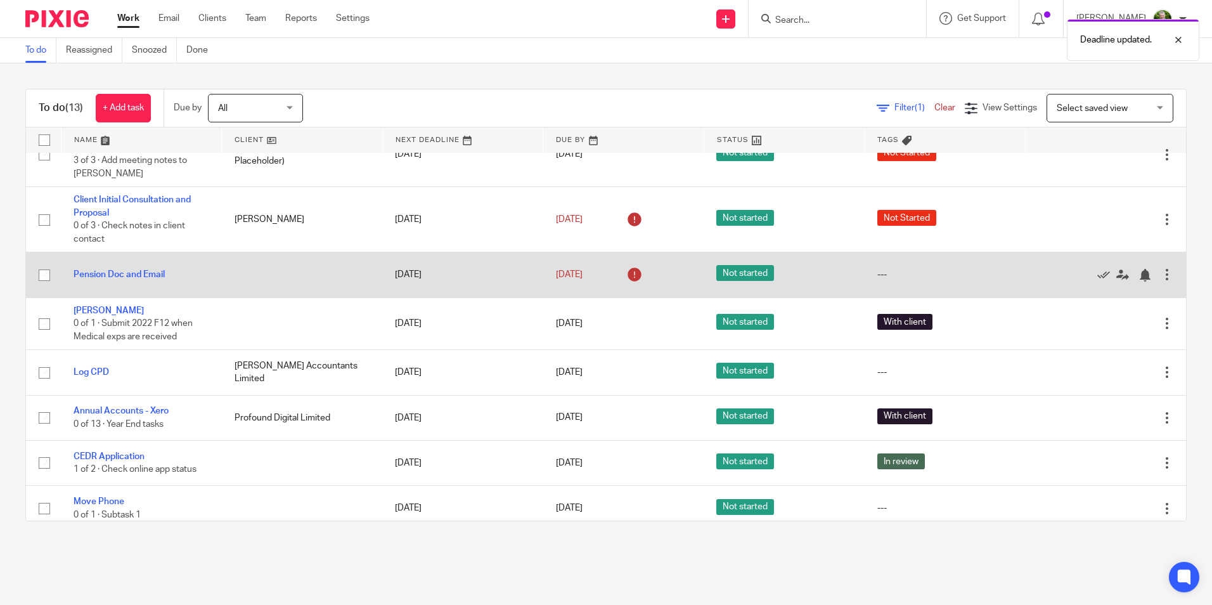
scroll to position [275, 0]
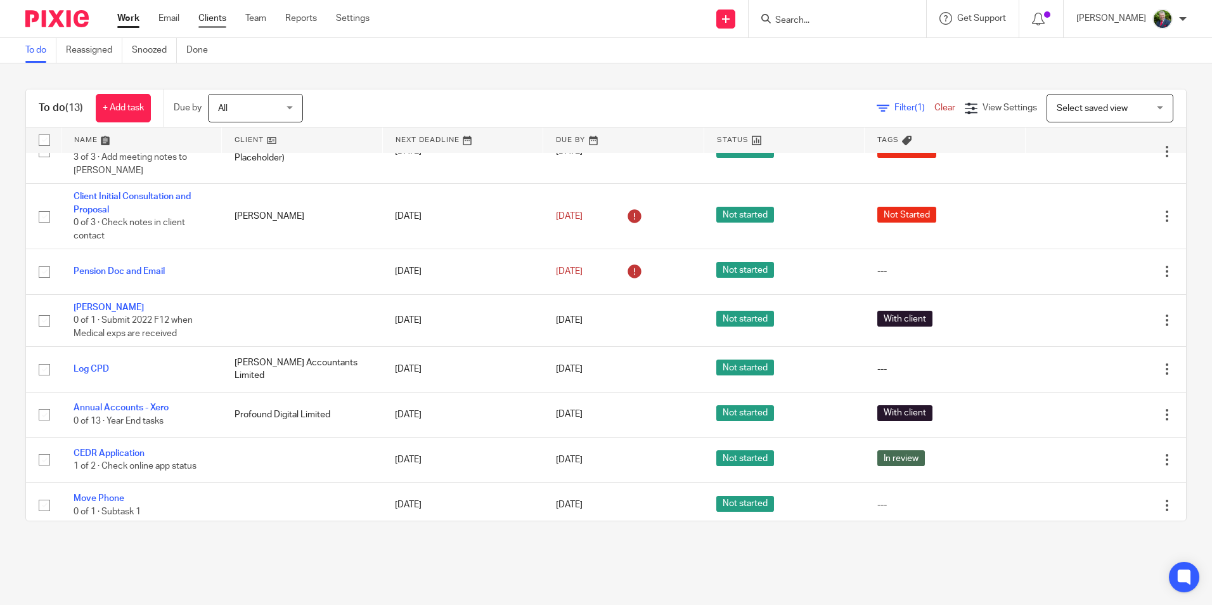
click at [202, 18] on link "Clients" at bounding box center [212, 18] width 28 height 13
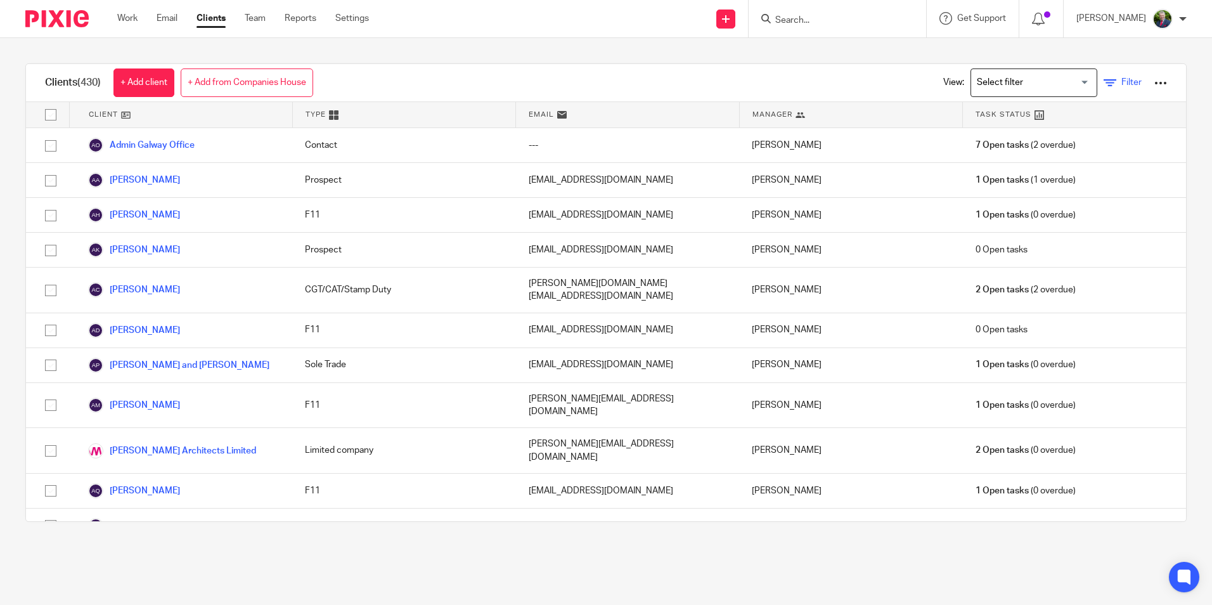
click at [1122, 82] on span "Filter" at bounding box center [1132, 82] width 20 height 9
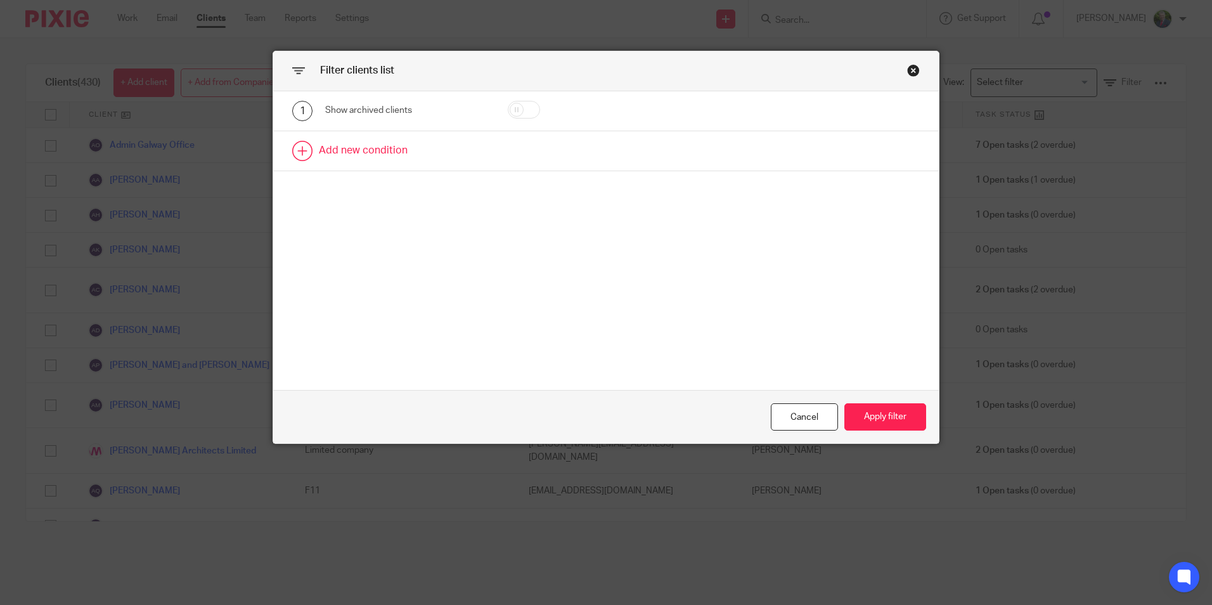
click at [328, 147] on link at bounding box center [606, 150] width 666 height 39
click at [398, 159] on div "Field" at bounding box center [396, 154] width 122 height 27
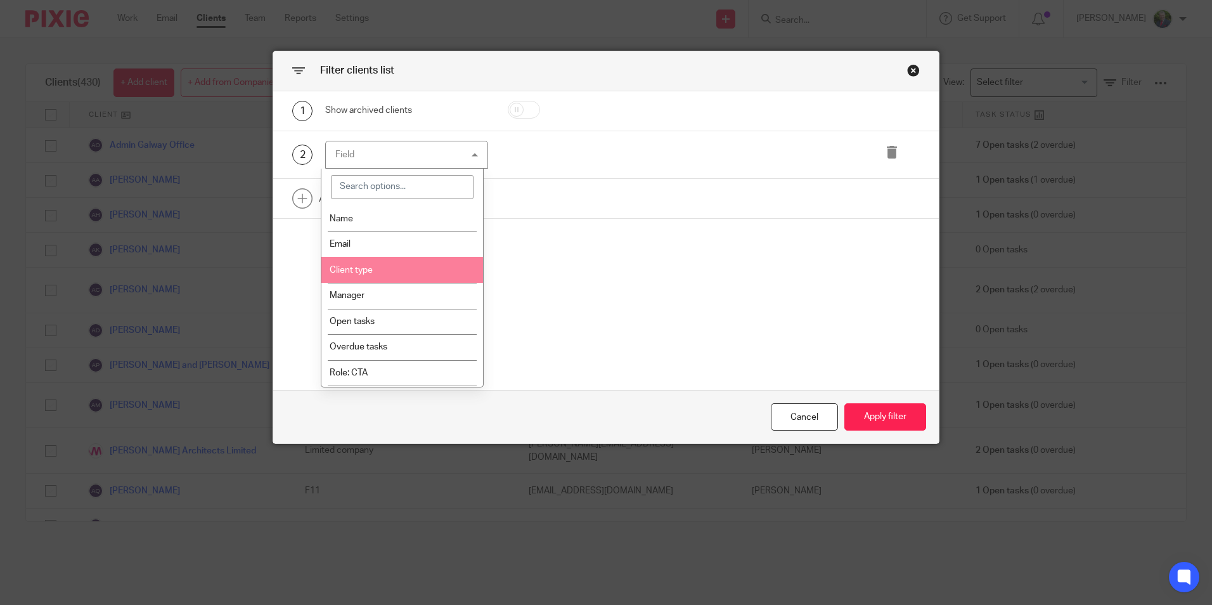
click at [347, 271] on span "Client type" at bounding box center [351, 270] width 43 height 9
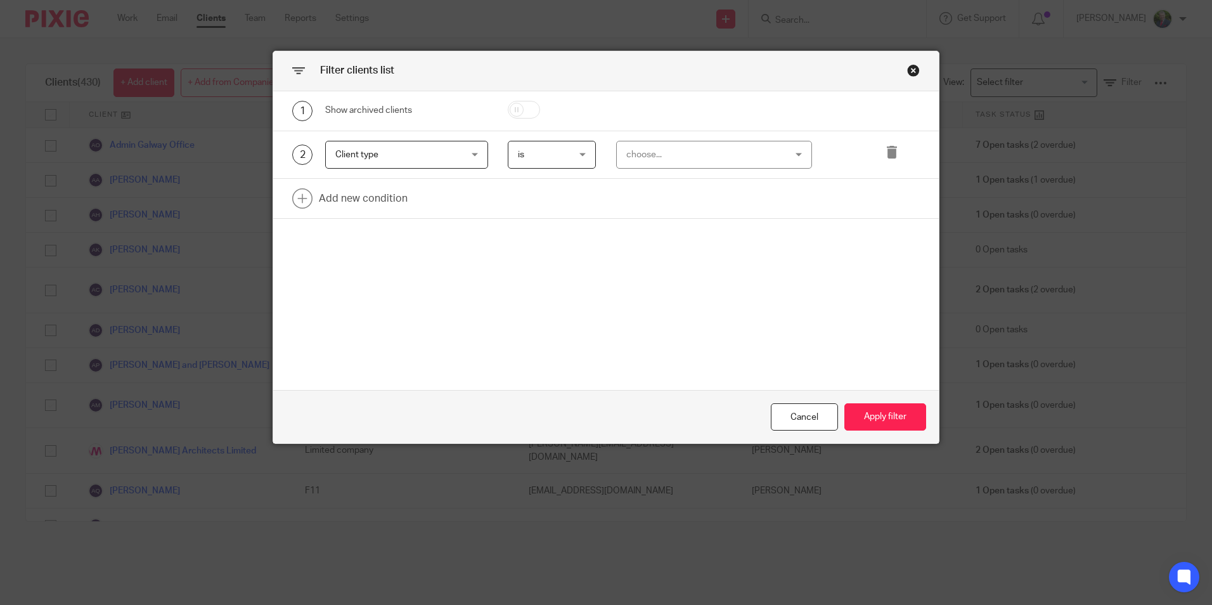
click at [682, 162] on div "choose..." at bounding box center [700, 154] width 148 height 27
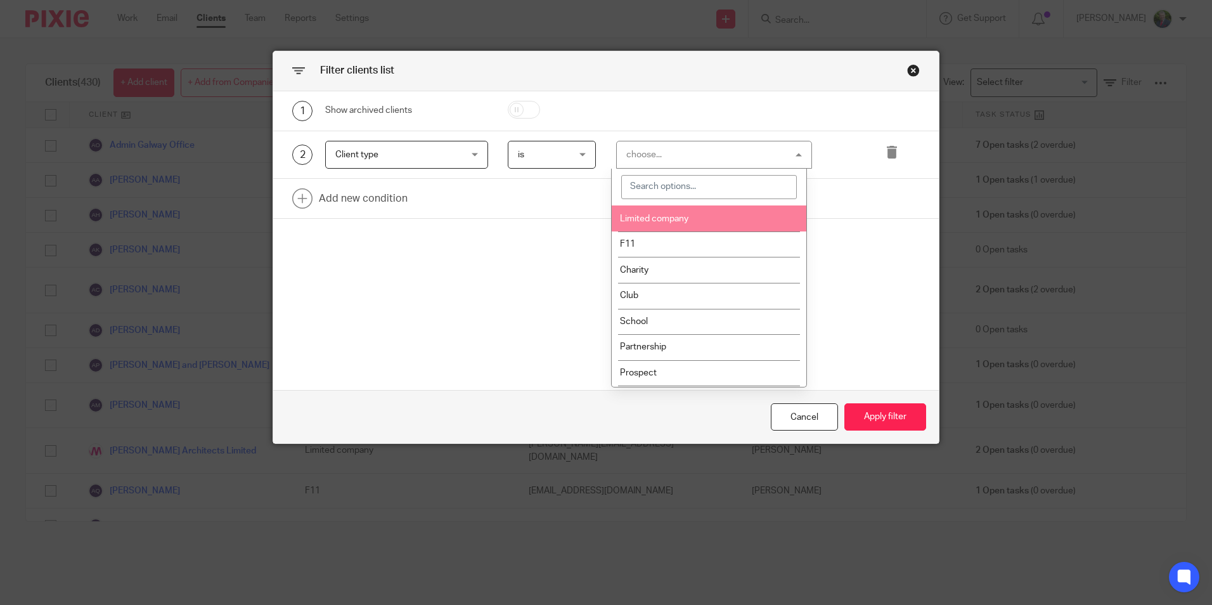
click at [659, 219] on span "Limited company" at bounding box center [654, 218] width 68 height 9
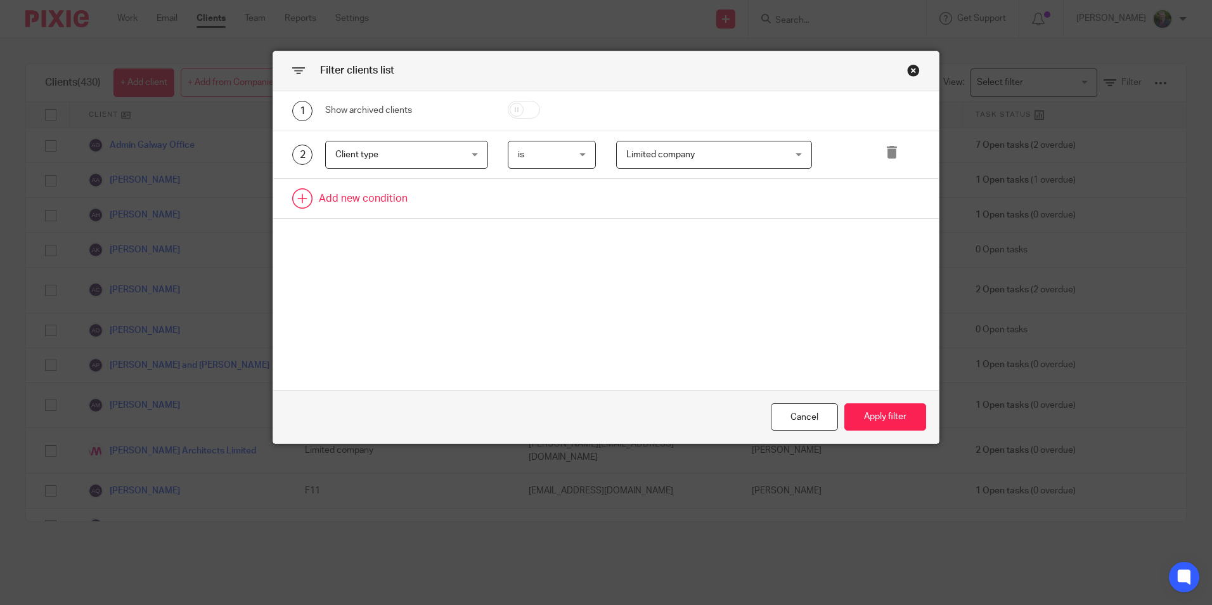
click at [380, 205] on link at bounding box center [606, 198] width 666 height 39
click at [383, 209] on div "Field" at bounding box center [396, 202] width 122 height 27
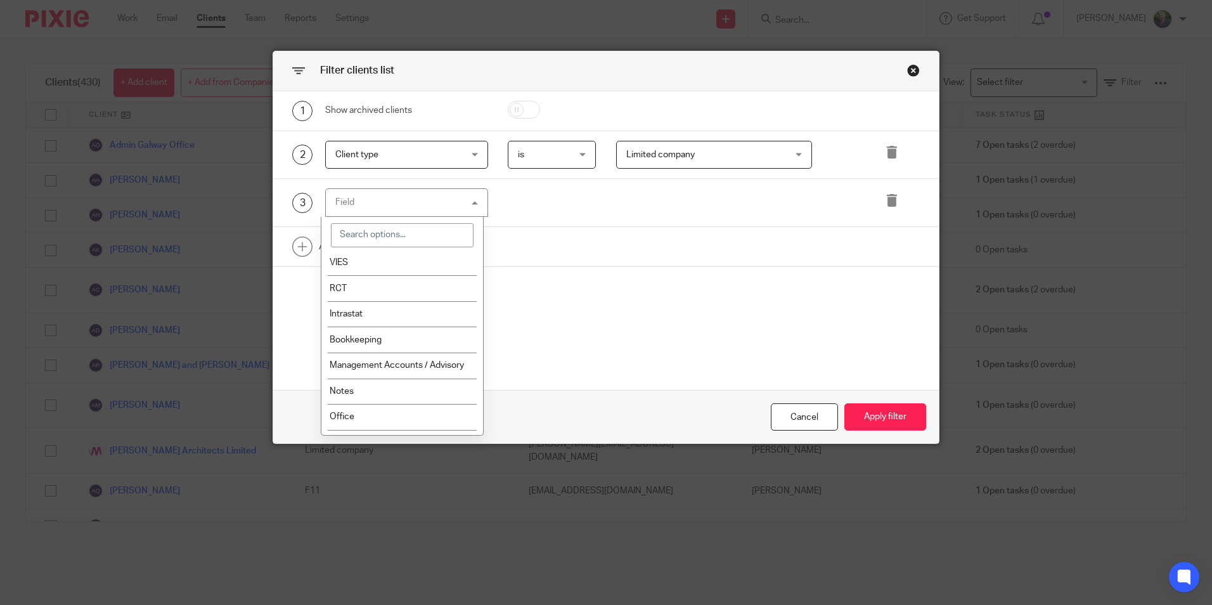
scroll to position [697, 0]
click at [368, 411] on li "Office" at bounding box center [402, 418] width 162 height 26
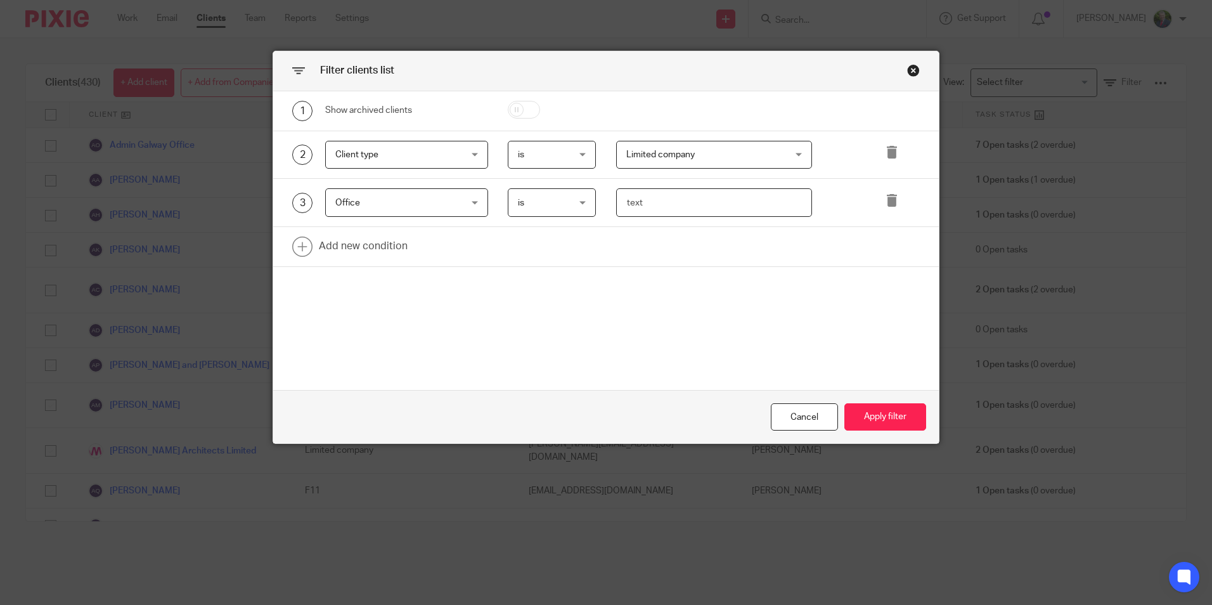
click at [687, 209] on input "text" at bounding box center [714, 202] width 196 height 29
type input "[GEOGRAPHIC_DATA]"
click at [863, 417] on button "Apply filter" at bounding box center [886, 416] width 82 height 27
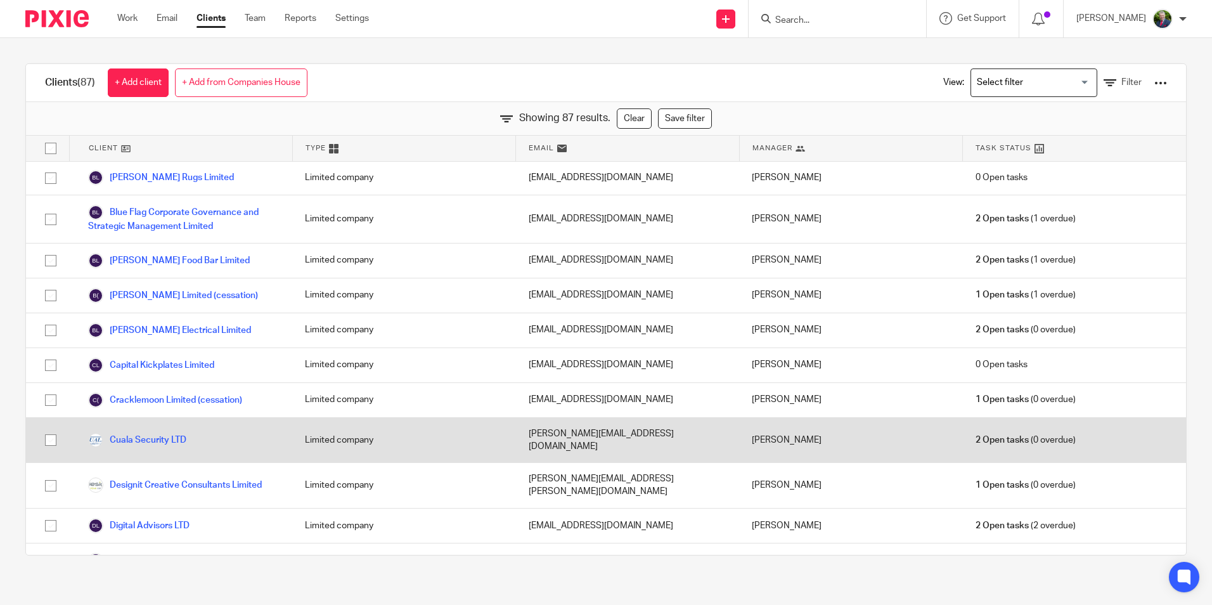
scroll to position [254, 0]
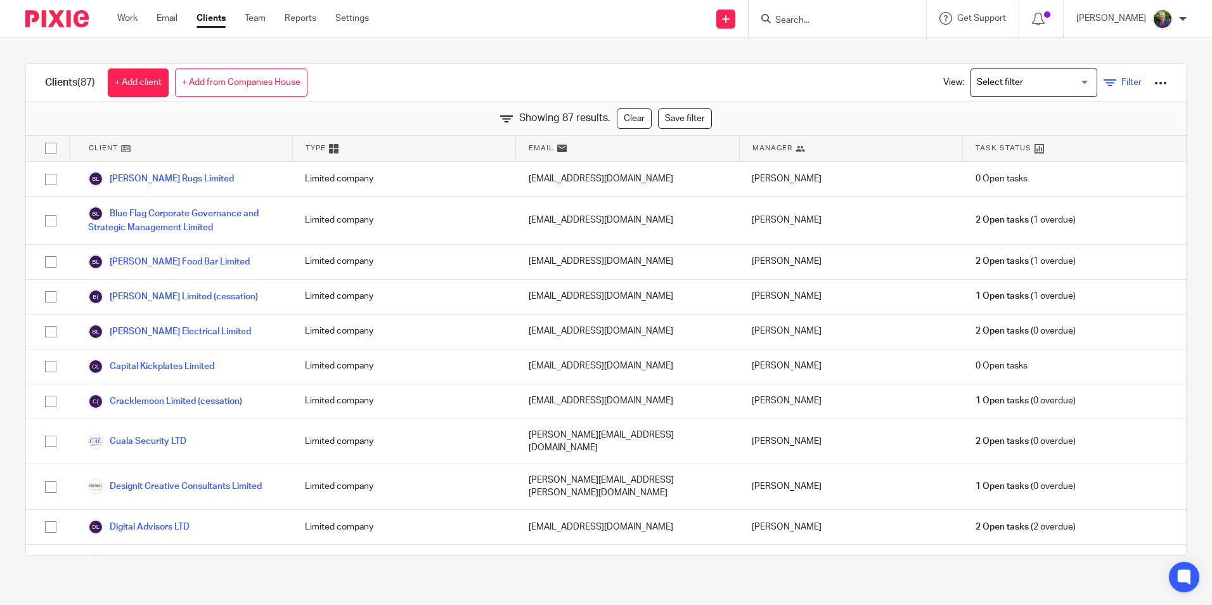
click at [1122, 81] on span "Filter" at bounding box center [1132, 82] width 20 height 9
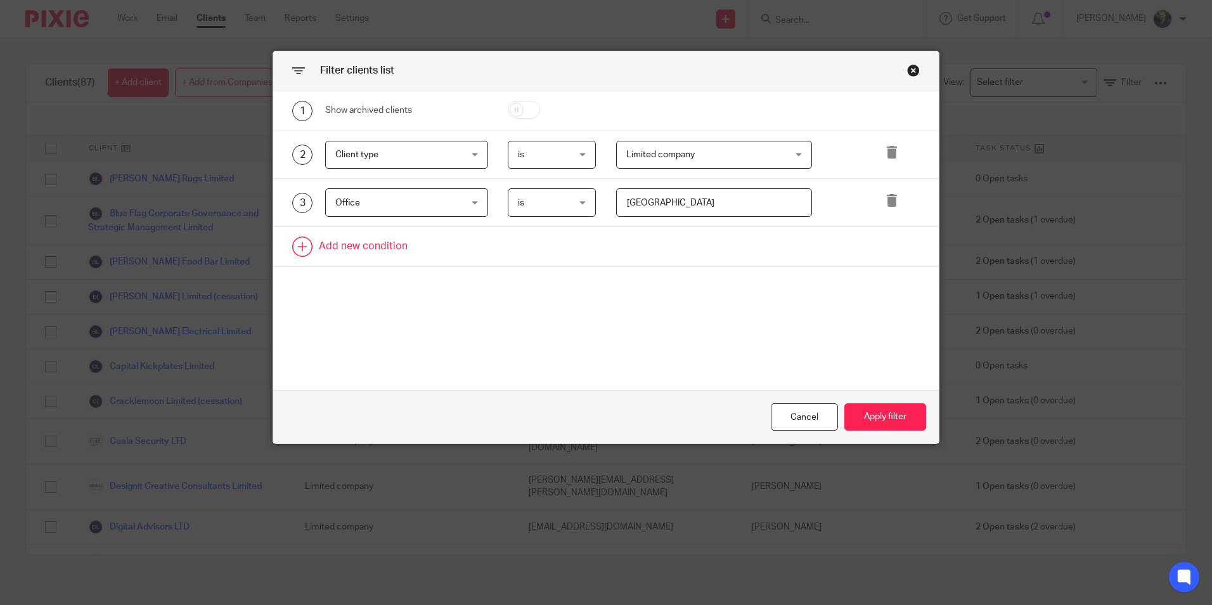
click at [886, 199] on icon at bounding box center [892, 200] width 13 height 13
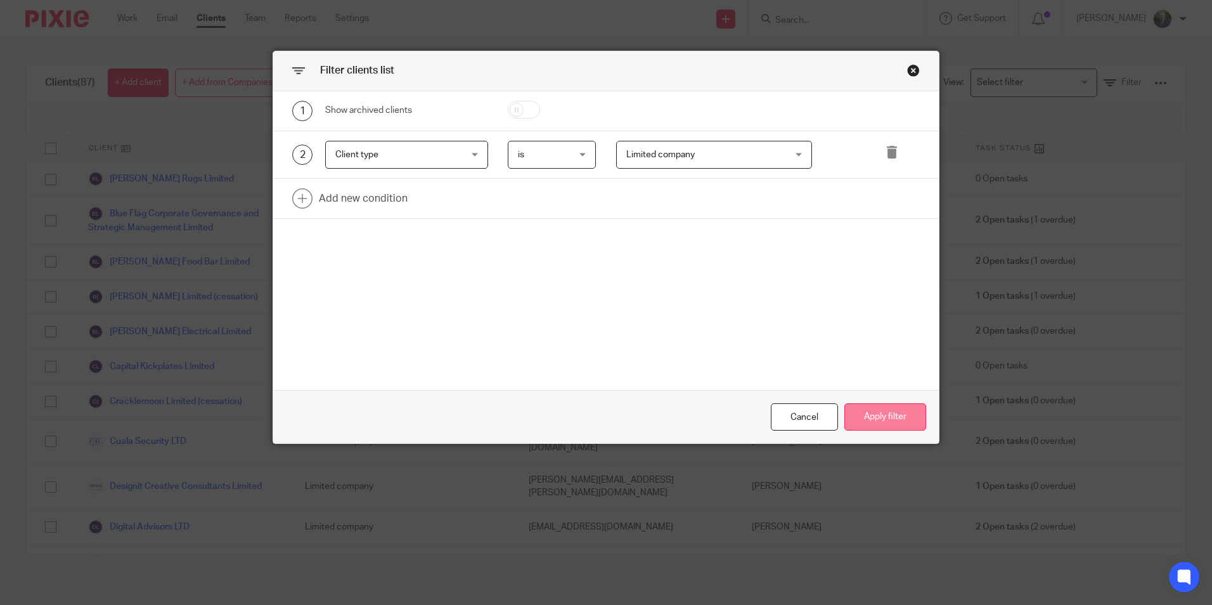
click at [883, 414] on button "Apply filter" at bounding box center [886, 416] width 82 height 27
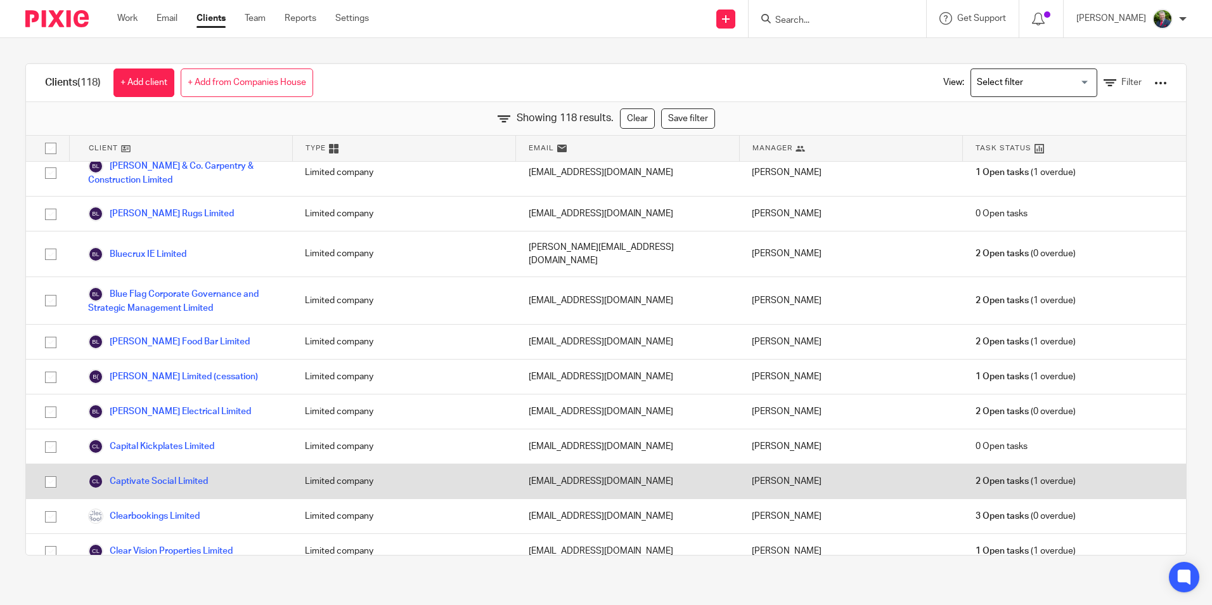
scroll to position [288, 0]
